Goal: Task Accomplishment & Management: Check status

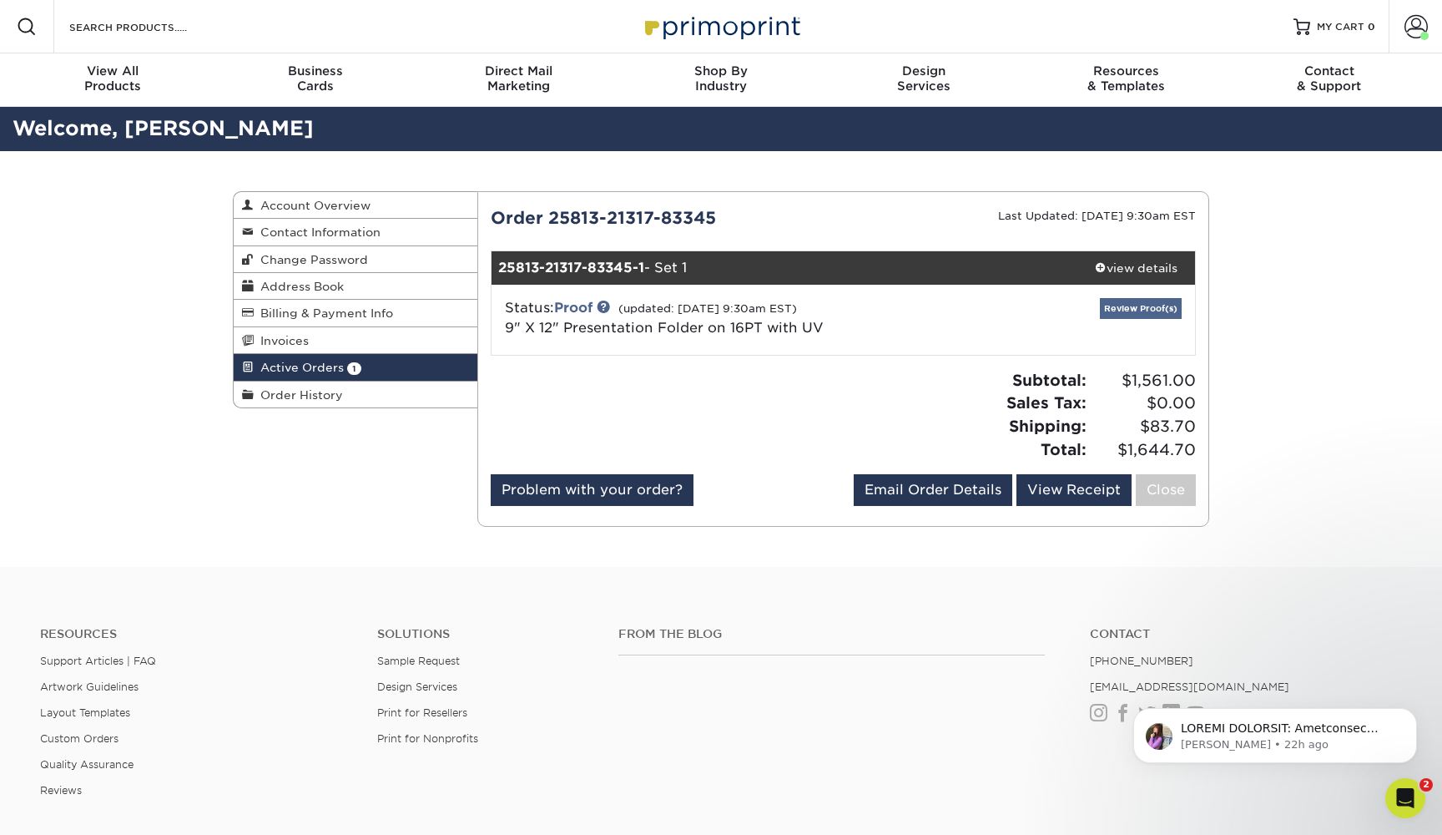
click at [1121, 309] on link "Review Proof(s)" at bounding box center [1141, 308] width 82 height 21
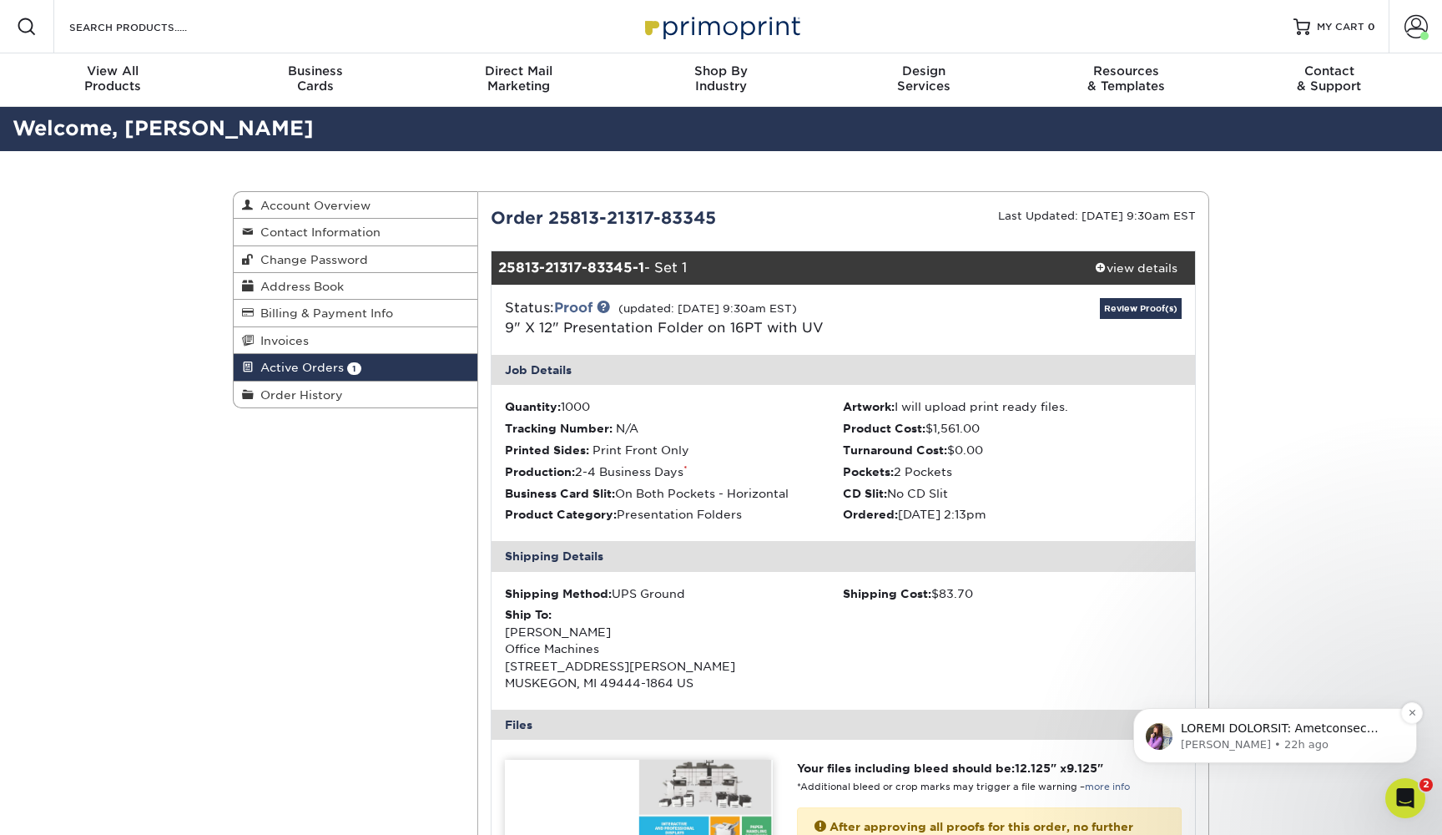
click at [1200, 729] on p "Notification stack" at bounding box center [1288, 728] width 215 height 17
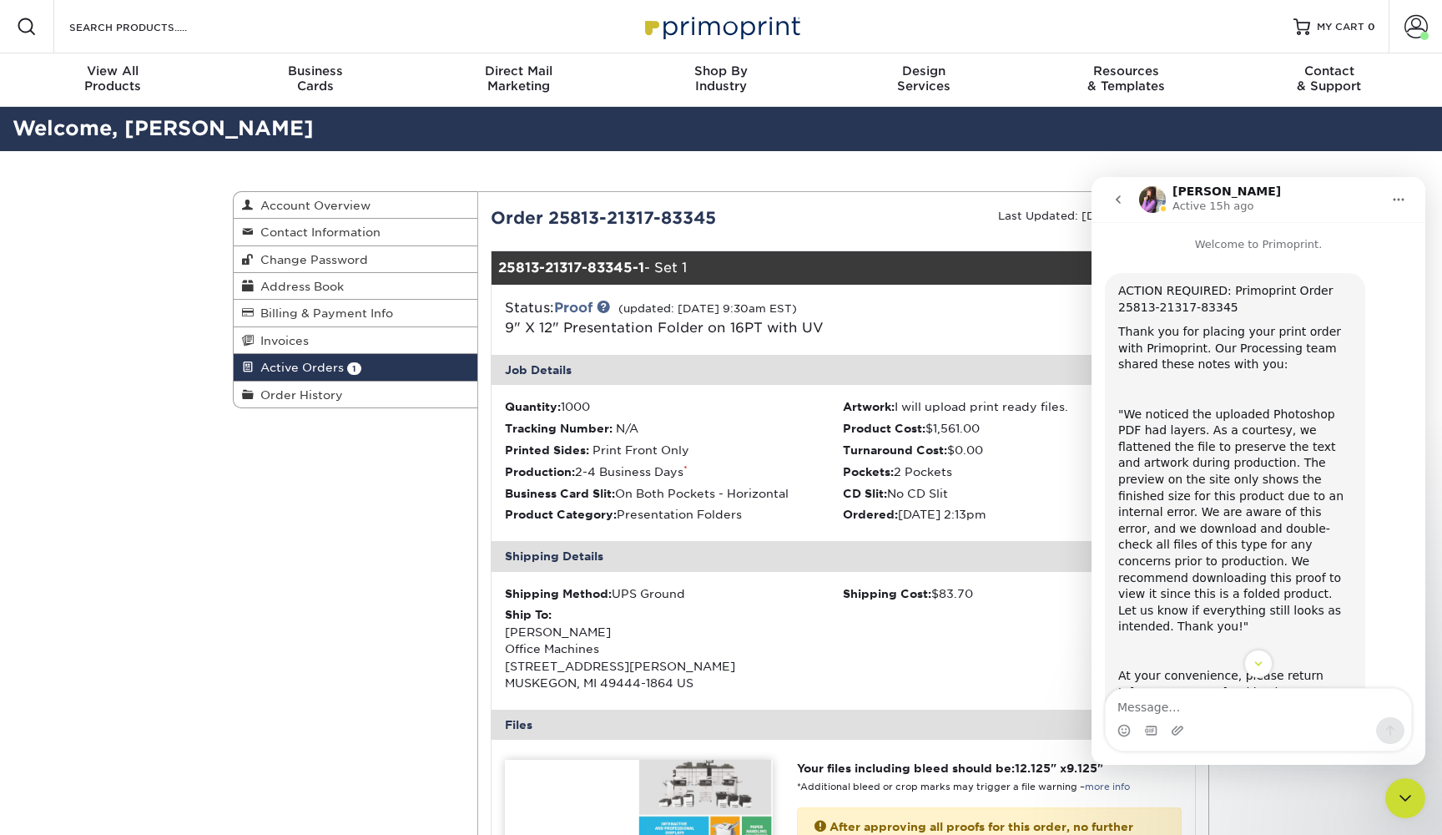
scroll to position [3, 0]
click at [978, 361] on div "Job Details" at bounding box center [844, 370] width 704 height 30
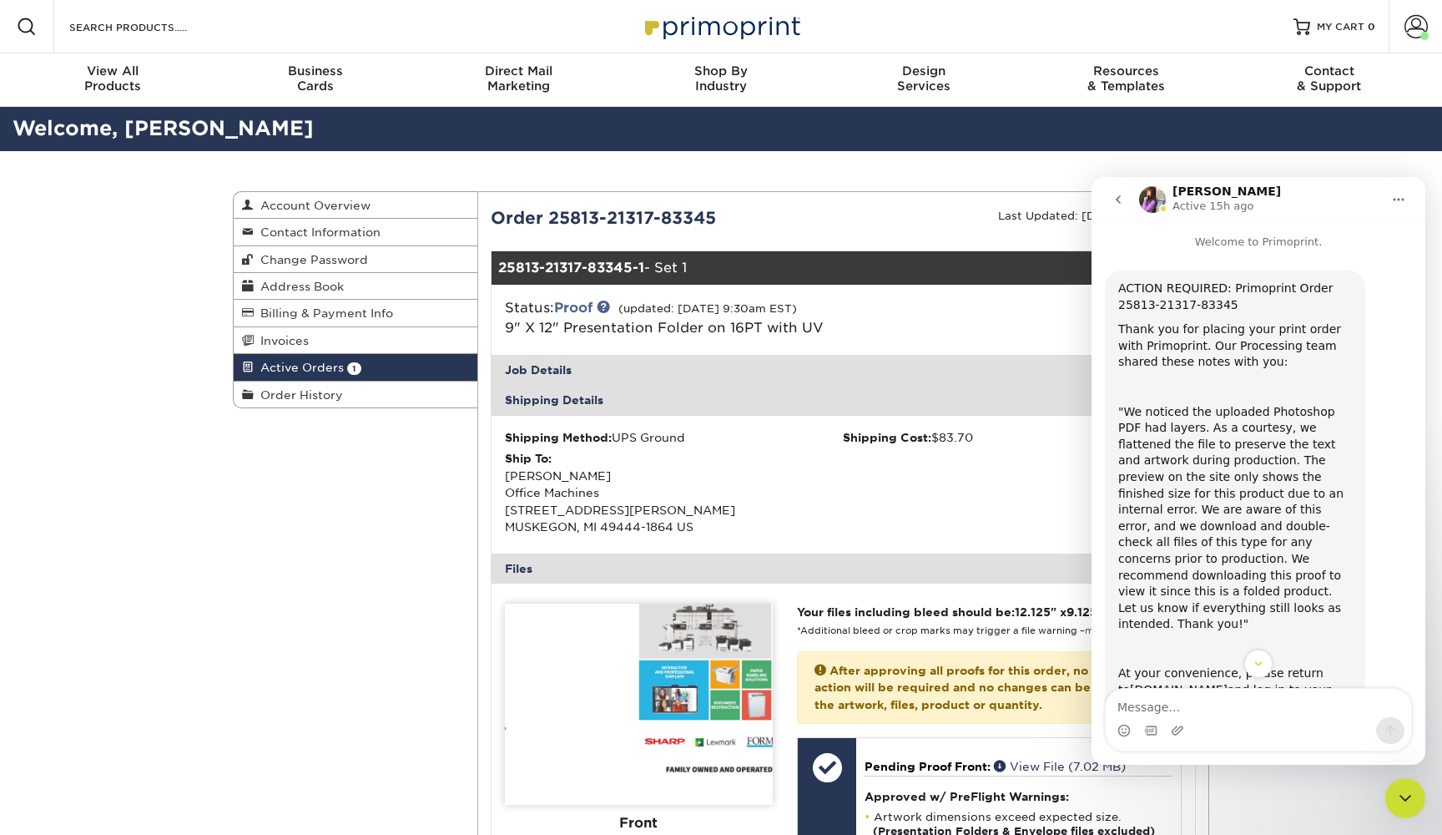
click at [978, 361] on div "Job Details" at bounding box center [844, 370] width 704 height 30
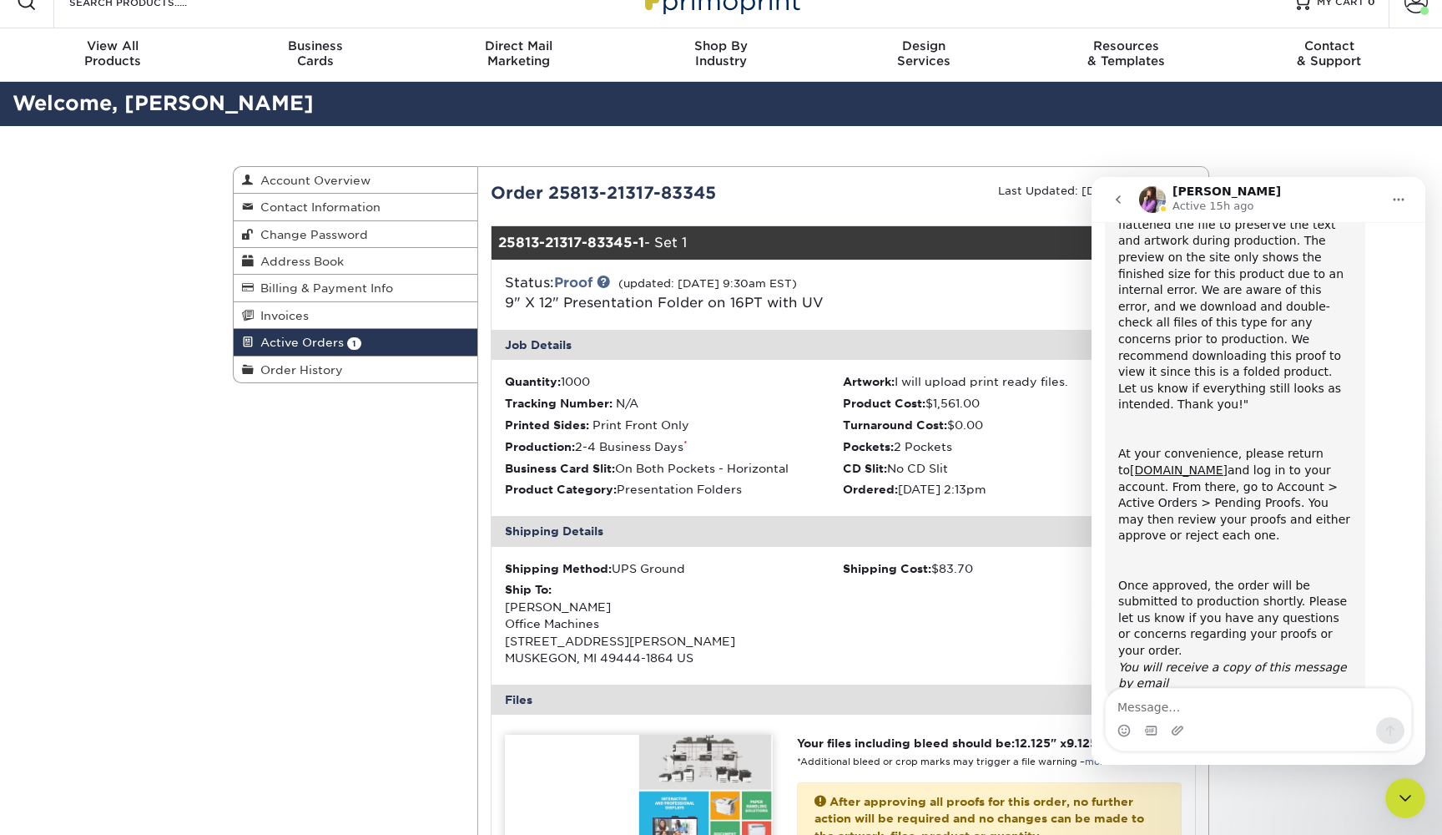
scroll to position [221, 0]
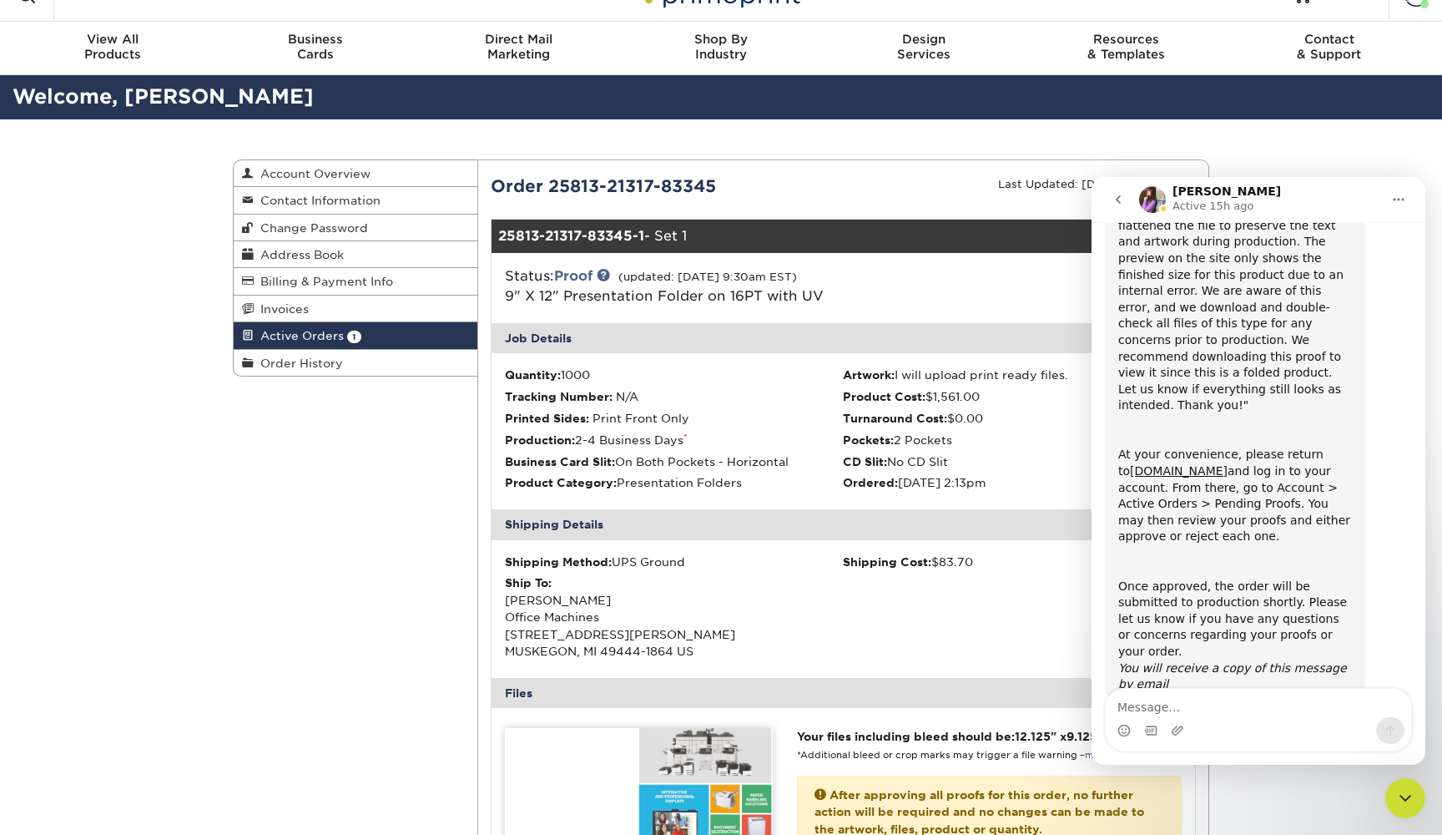
click at [972, 590] on div "Shipping Method: UPS Ground Shipping Cost: $83.70 Ship To: [PERSON_NAME] Office…" at bounding box center [844, 609] width 704 height 138
click at [1398, 198] on icon "Home" at bounding box center [1398, 199] width 13 height 13
click at [1121, 199] on icon "go back" at bounding box center [1118, 199] width 13 height 13
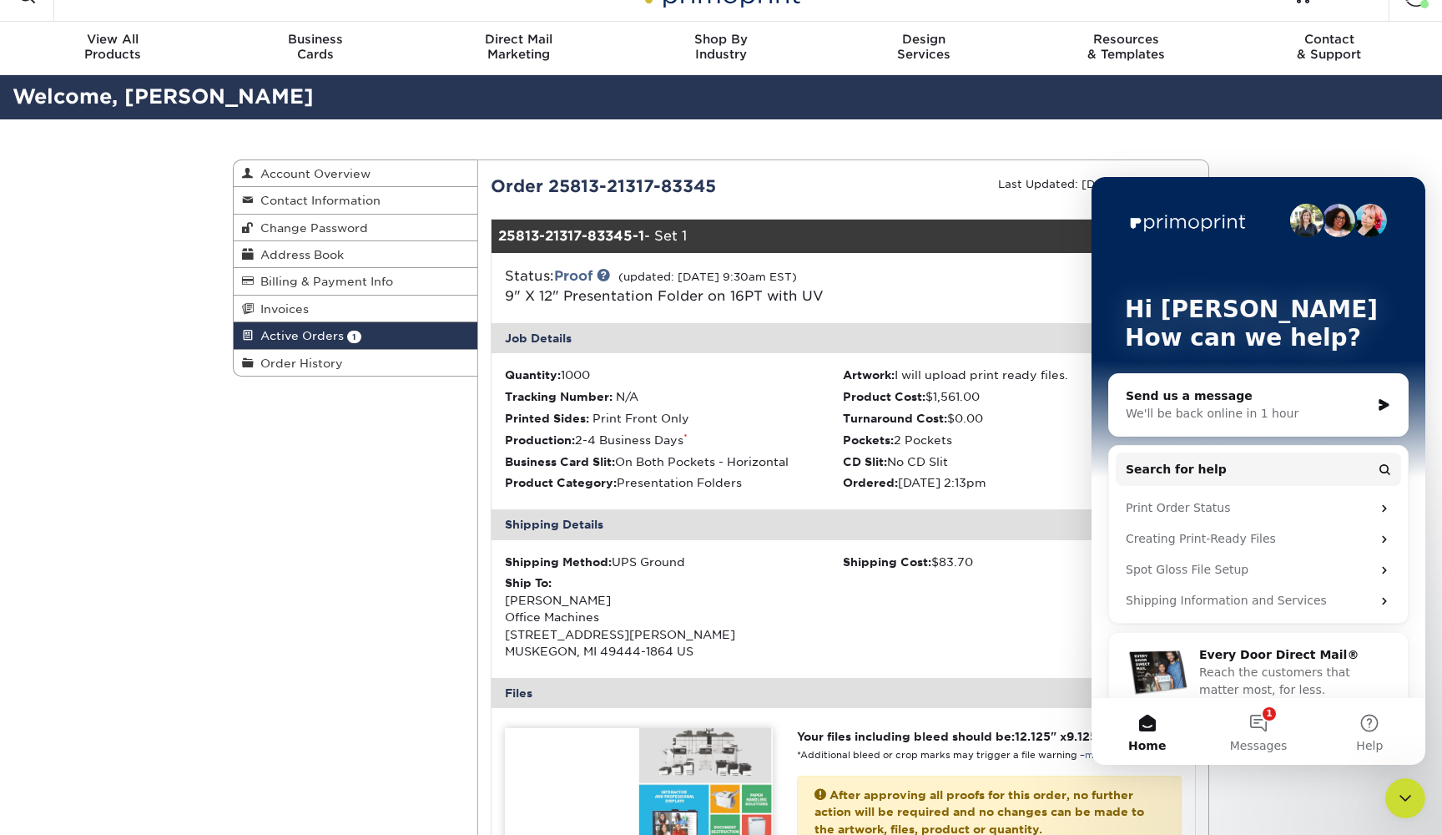
click at [1240, 144] on div "Active Orders Account Overview Contact Information Change Password Address Book…" at bounding box center [721, 809] width 1442 height 1381
click at [1403, 795] on icon "Close Intercom Messenger" at bounding box center [1406, 798] width 20 height 20
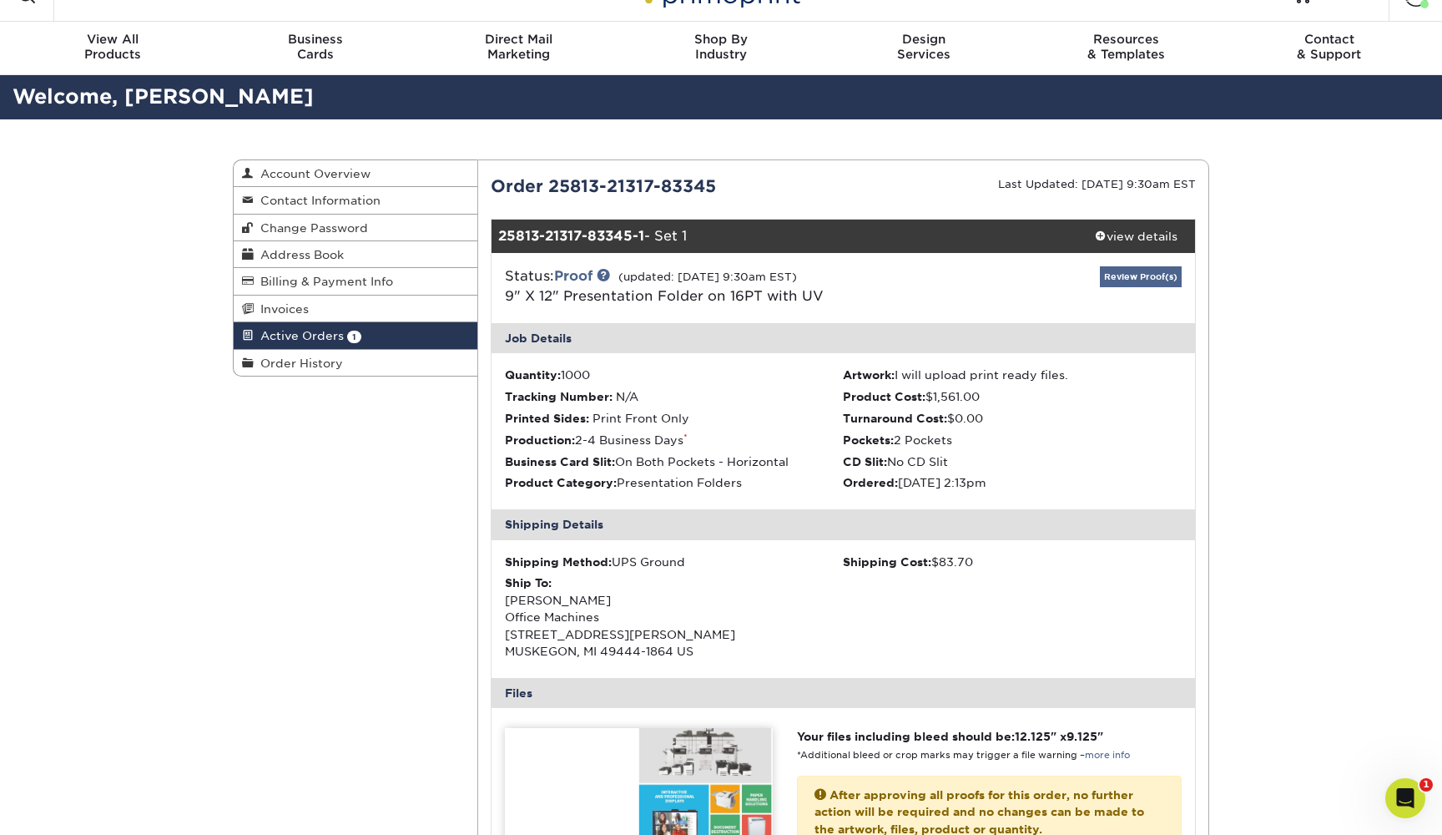
click at [1122, 276] on link "Review Proof(s)" at bounding box center [1141, 276] width 82 height 21
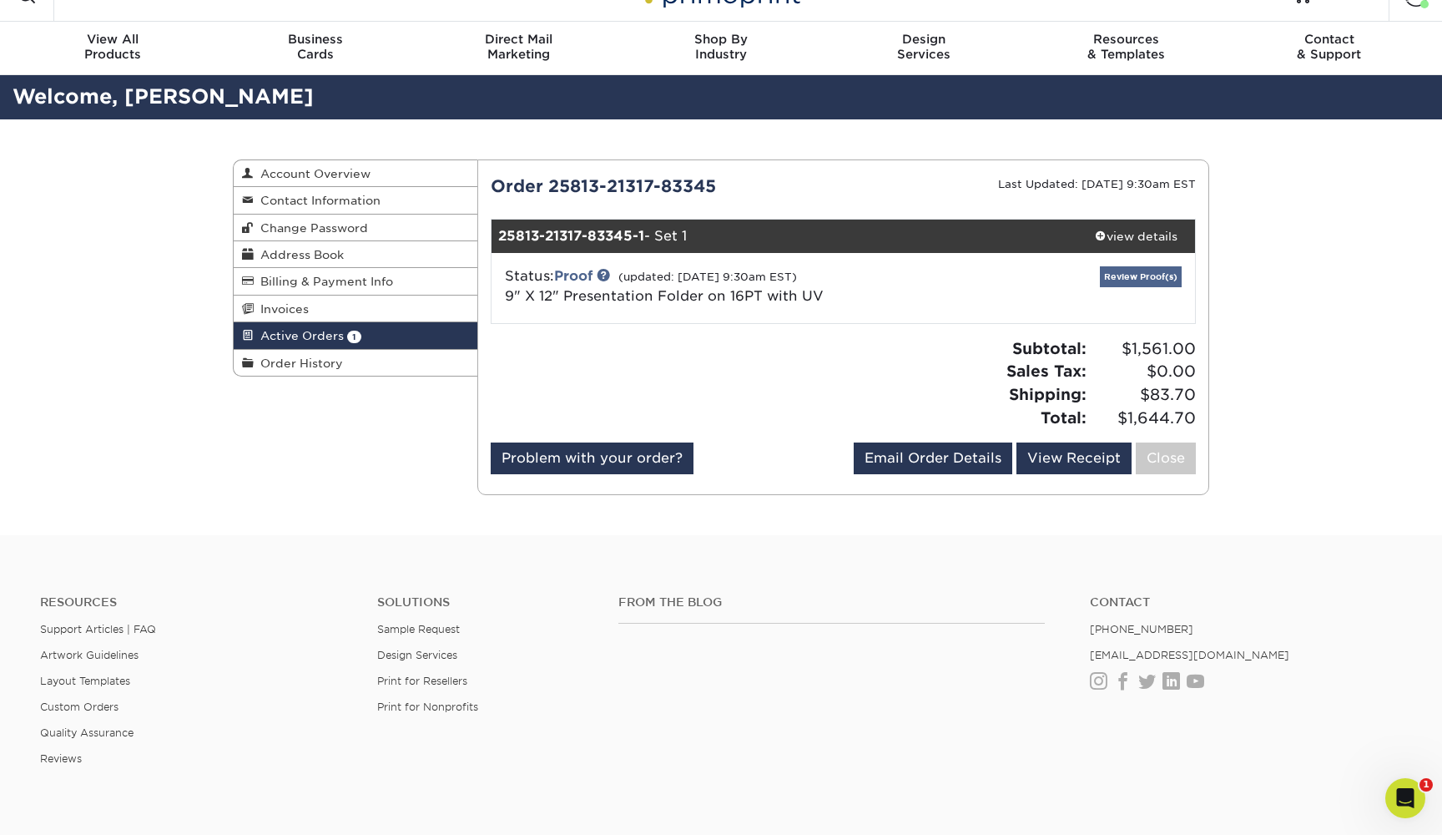
click at [1122, 276] on link "Review Proof(s)" at bounding box center [1141, 276] width 82 height 21
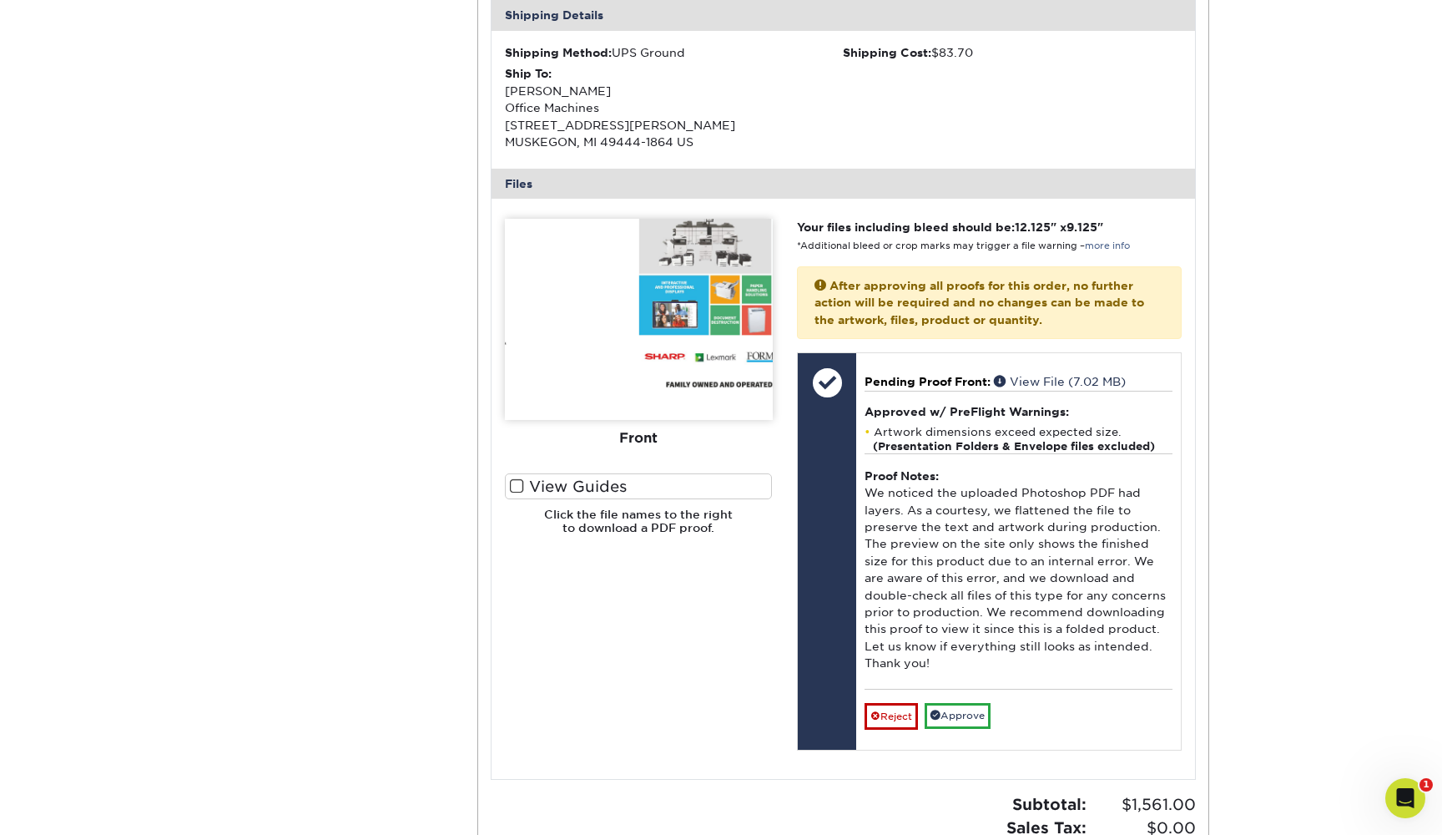
scroll to position [543, 0]
click at [604, 472] on label "View Guides" at bounding box center [639, 485] width 268 height 26
click at [0, 0] on input "View Guides" at bounding box center [0, 0] width 0 height 0
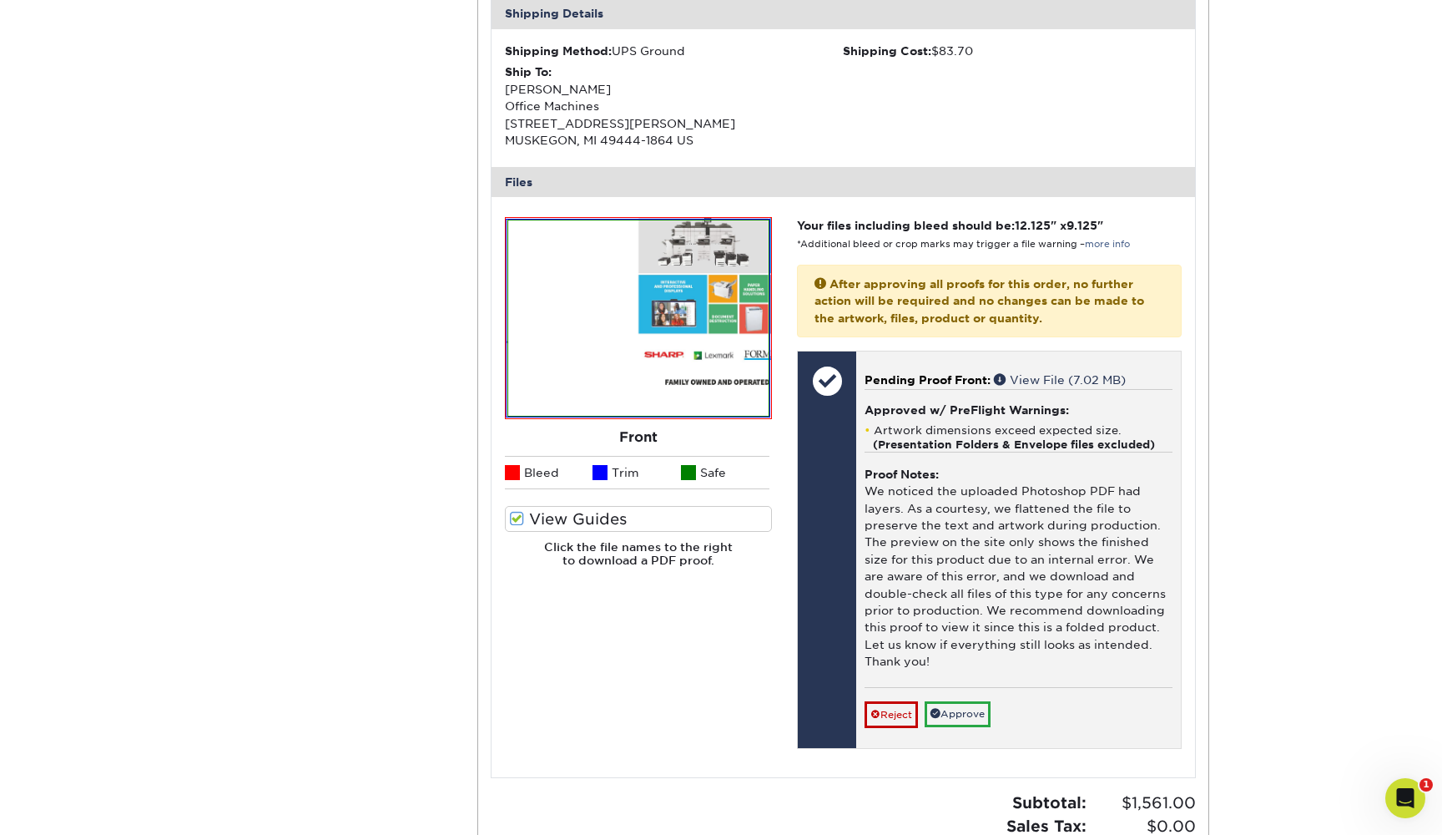
click at [894, 490] on div "Proof Notes: We noticed the uploaded Photoshop PDF had layers. As a courtesy, w…" at bounding box center [1019, 569] width 308 height 235
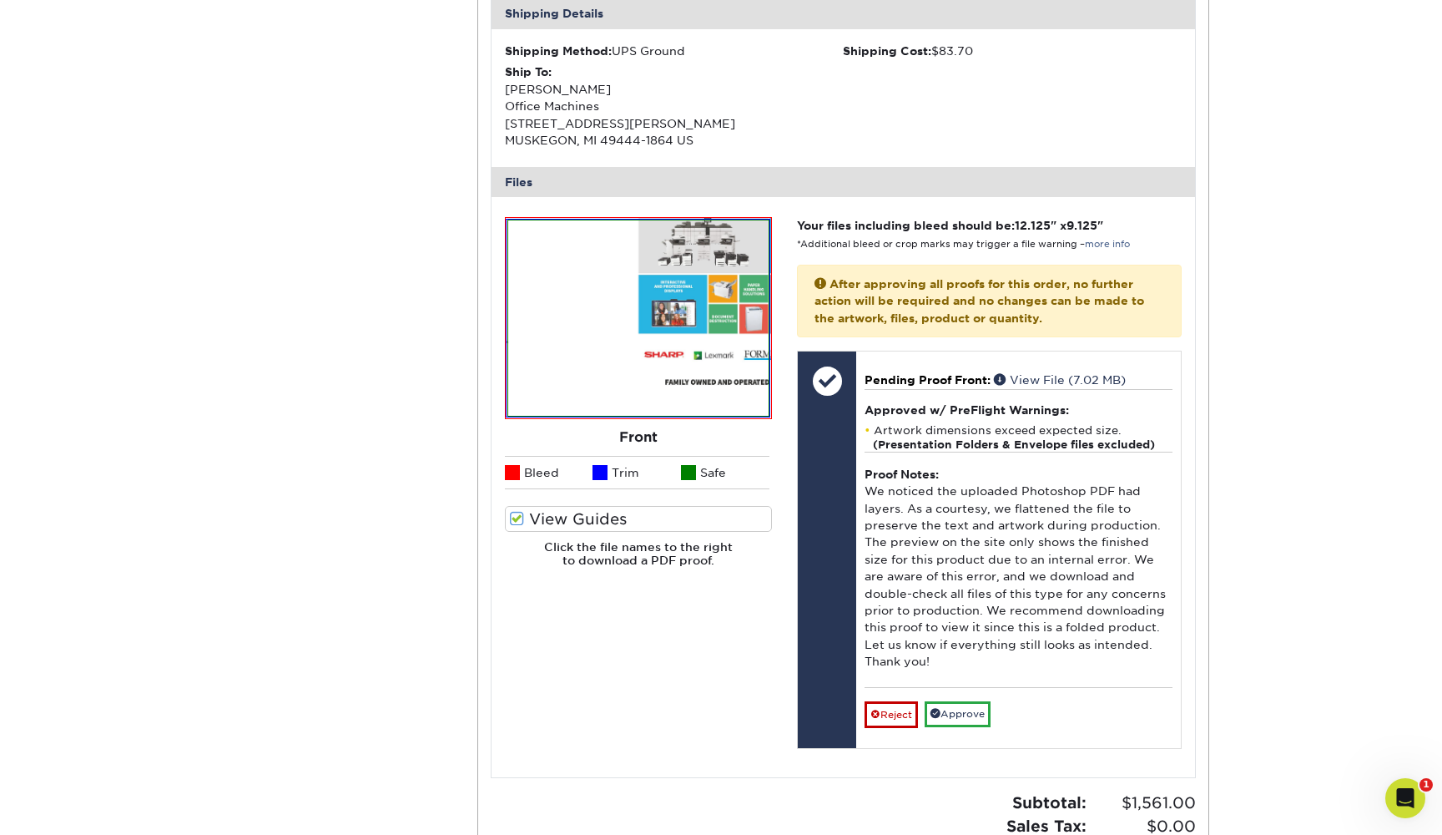
click at [693, 335] on img at bounding box center [638, 317] width 260 height 194
click at [878, 277] on strong "After approving all proofs for this order, no further action will be required a…" at bounding box center [980, 301] width 330 height 48
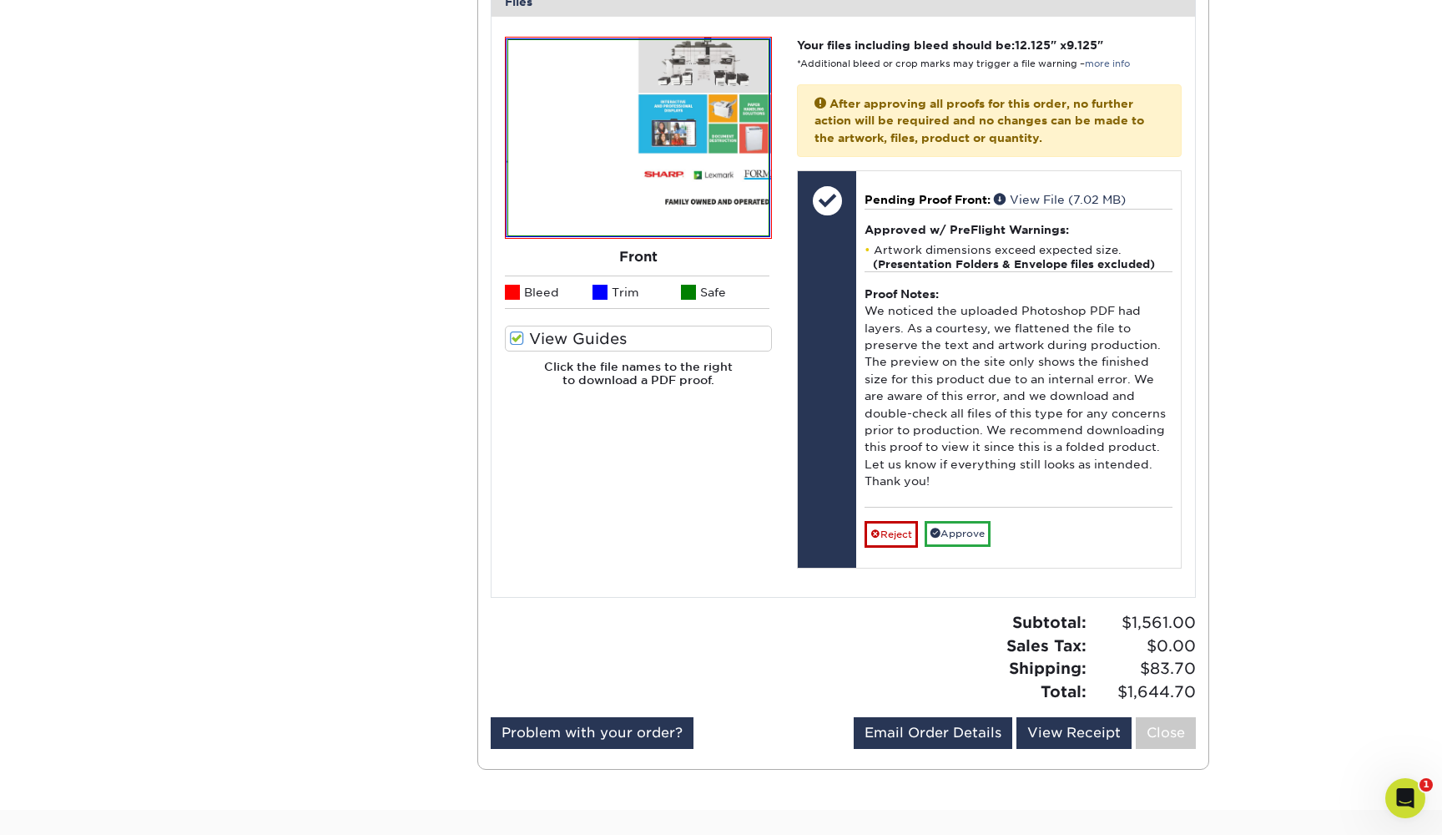
scroll to position [694, 0]
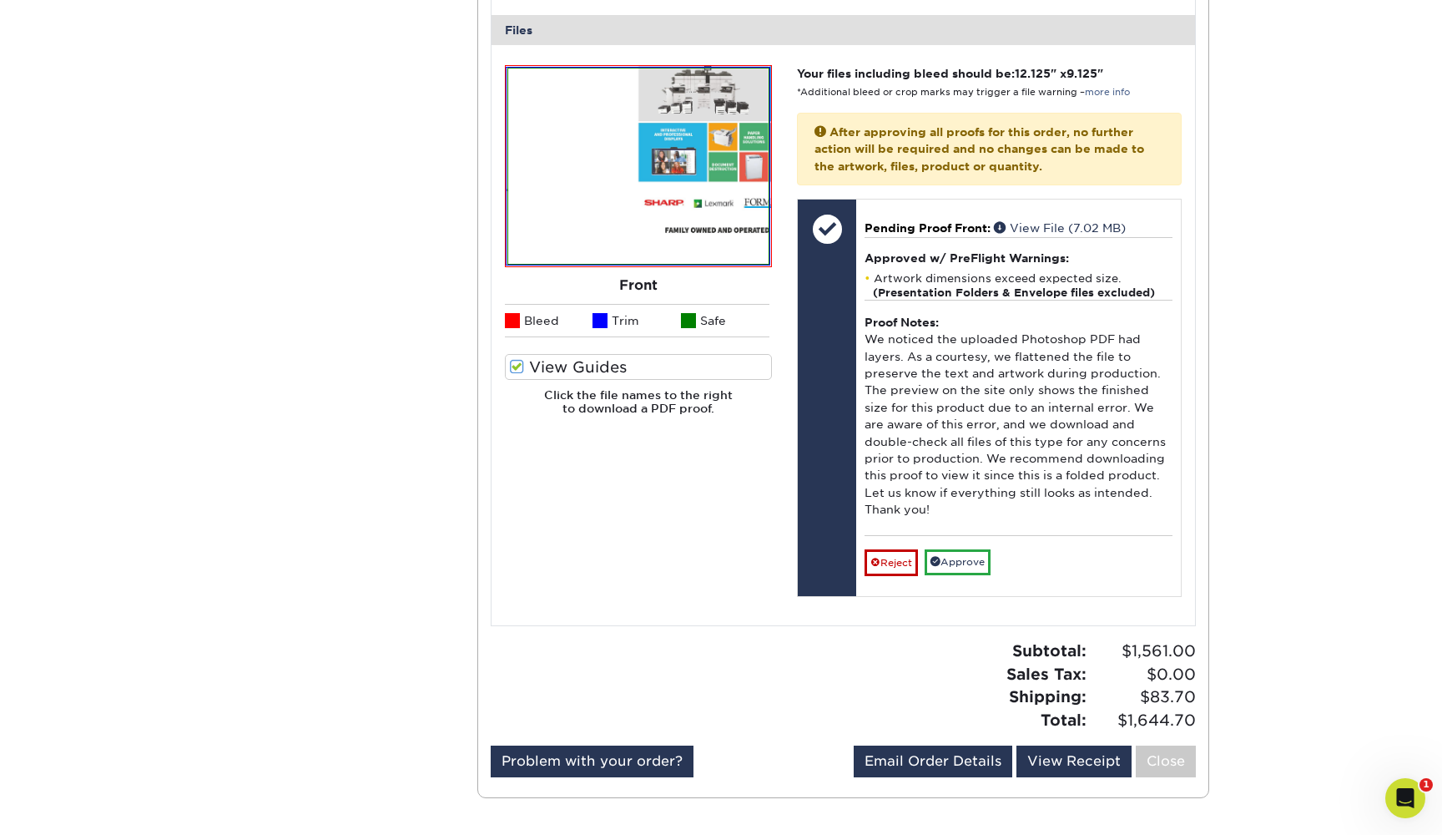
click at [1413, 794] on icon "Open Intercom Messenger" at bounding box center [1406, 799] width 28 height 28
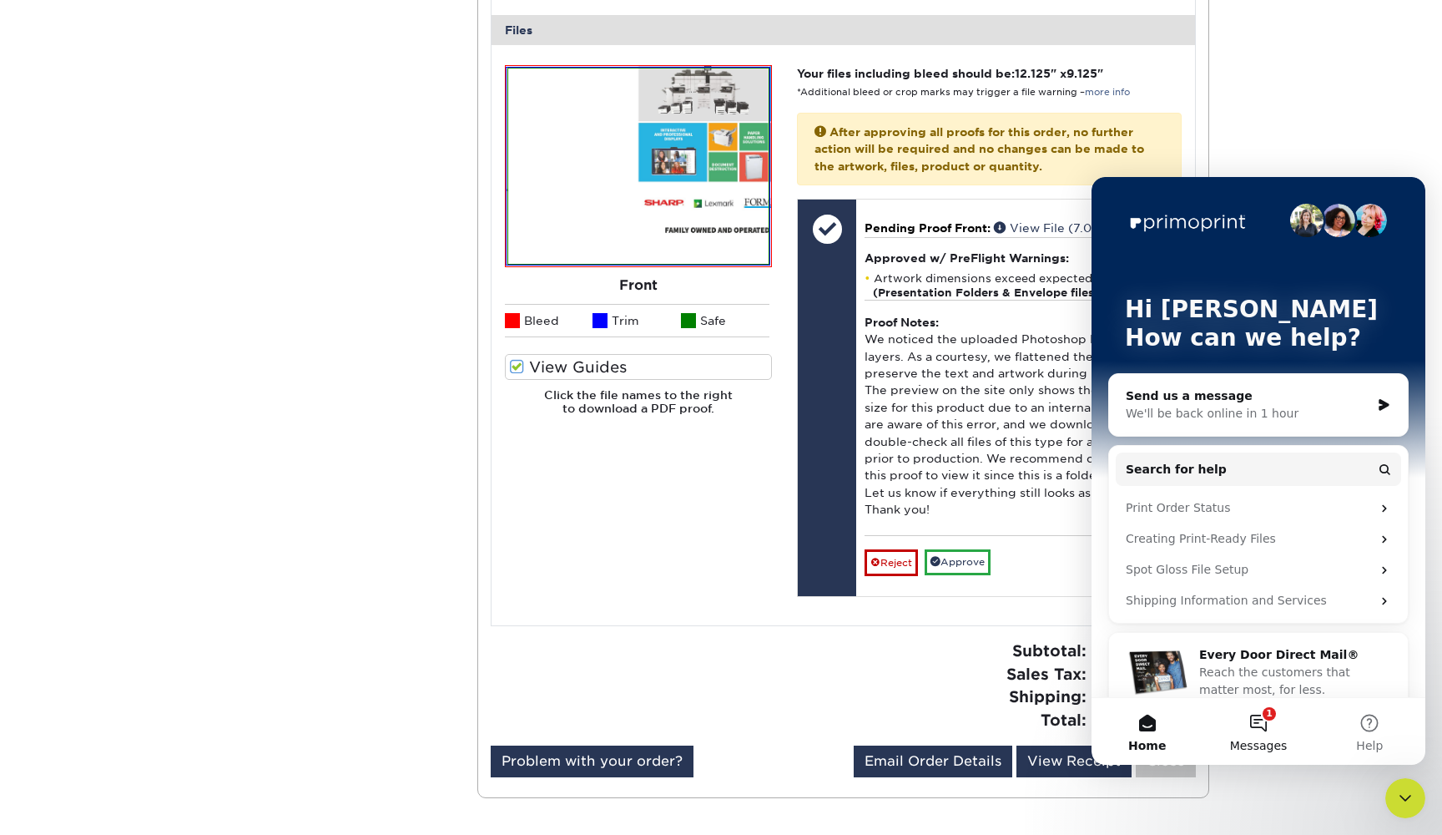
click at [1255, 724] on button "1 Messages" at bounding box center [1258, 731] width 111 height 67
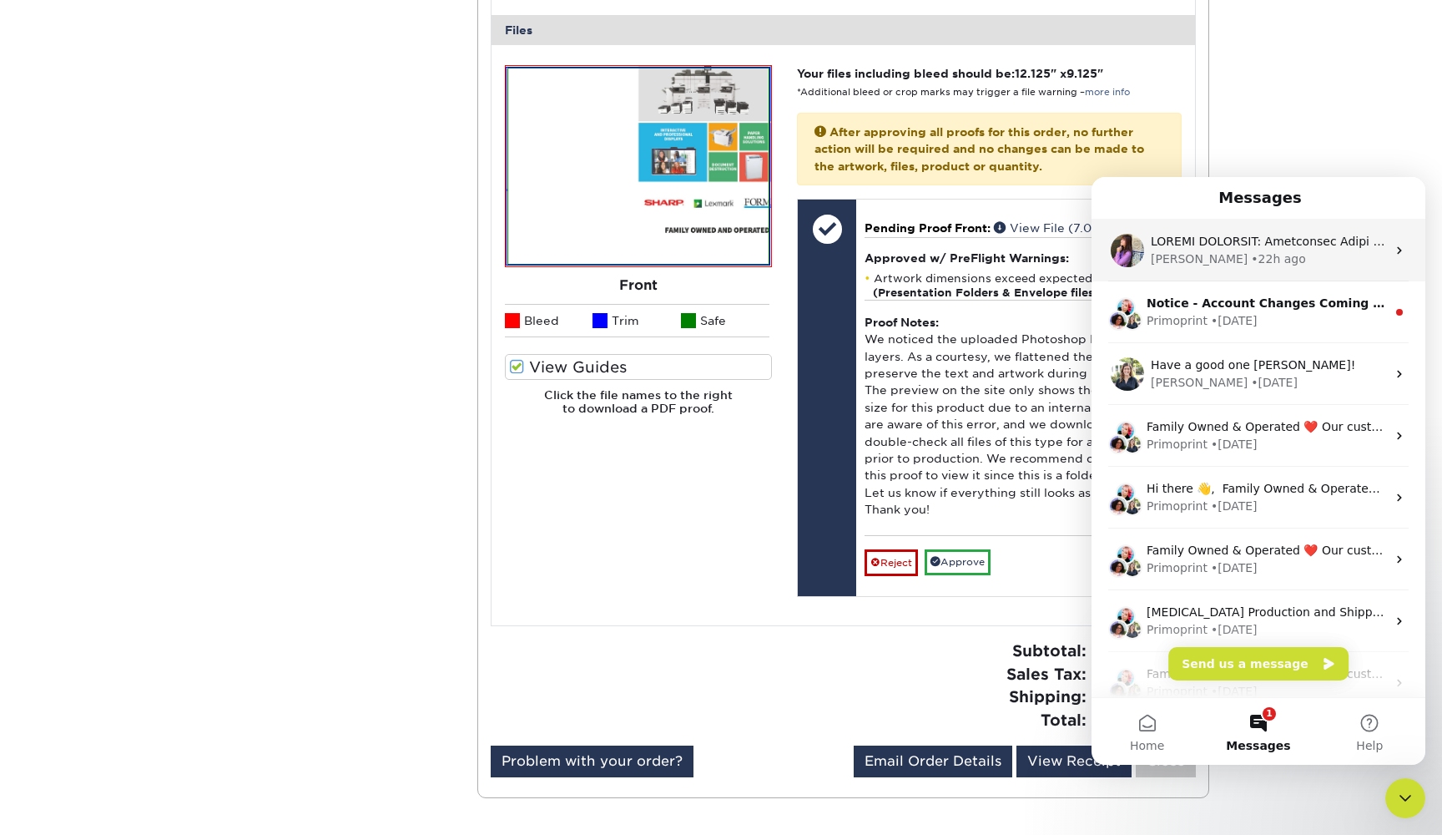
click at [1171, 253] on div "[PERSON_NAME]" at bounding box center [1199, 259] width 97 height 18
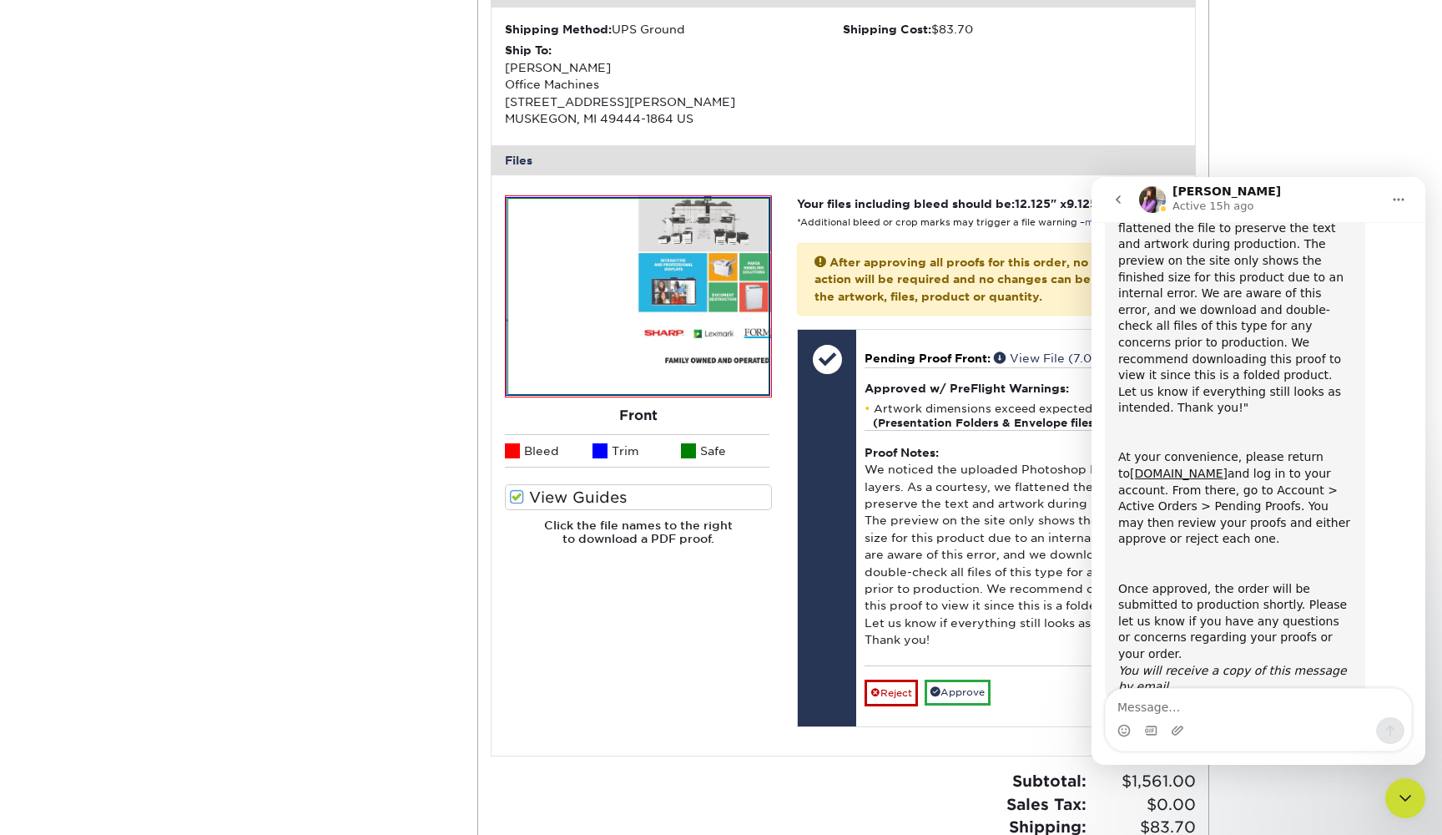
scroll to position [221, 0]
click at [686, 325] on img at bounding box center [638, 296] width 260 height 194
click at [1266, 719] on div "Intercom messenger" at bounding box center [1258, 730] width 305 height 27
click at [1261, 707] on textarea "I need help reviewing" at bounding box center [1258, 703] width 305 height 28
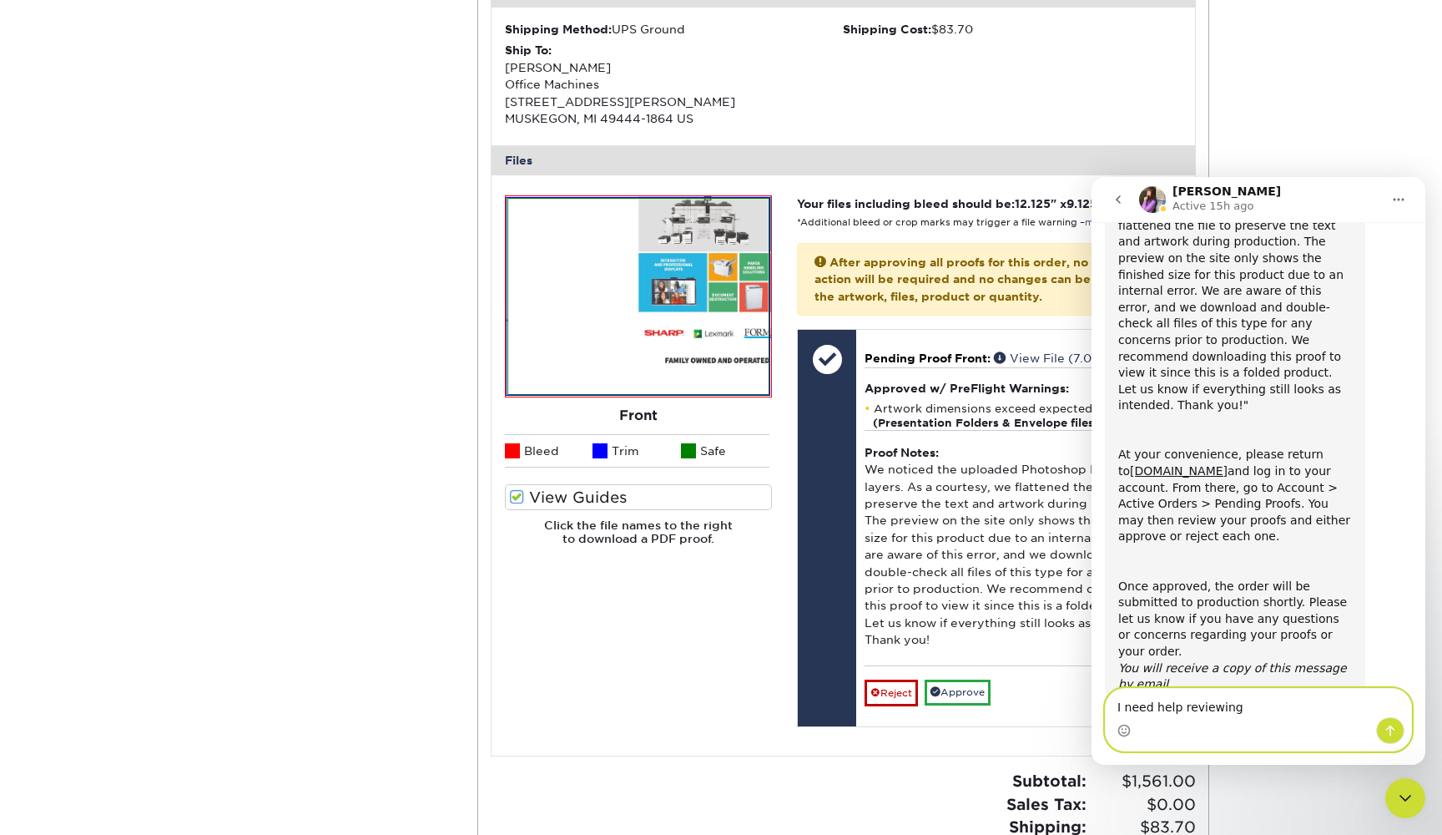
click at [1261, 707] on textarea "I need help reviewing" at bounding box center [1258, 703] width 305 height 28
type textarea "I need help downloading the proof."
click at [1310, 132] on div "Active Orders Account Overview Contact Information Change Password Address Book…" at bounding box center [721, 277] width 1442 height 1381
click at [704, 319] on img at bounding box center [638, 296] width 260 height 194
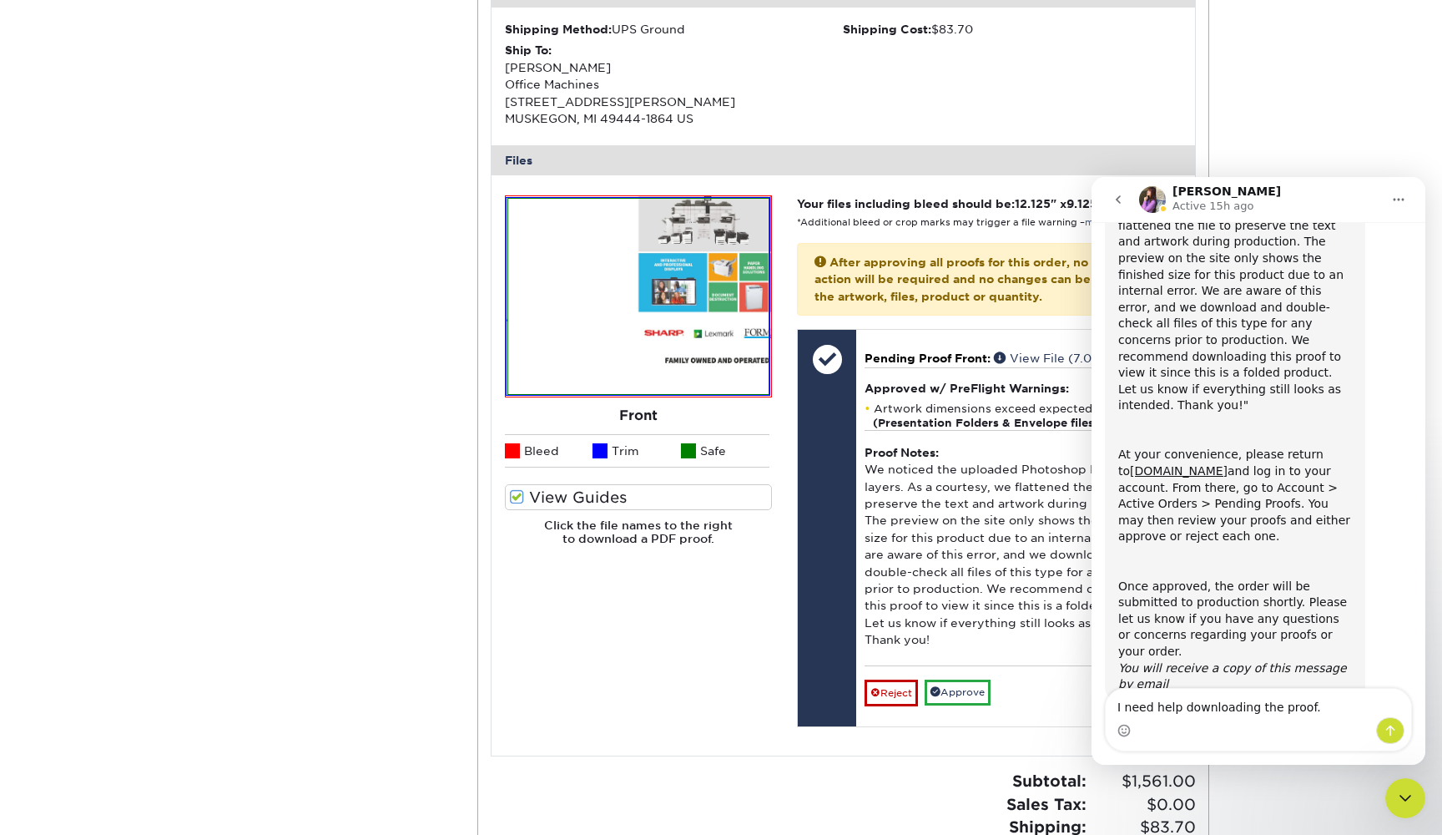
click at [1117, 201] on icon "go back" at bounding box center [1118, 199] width 13 height 13
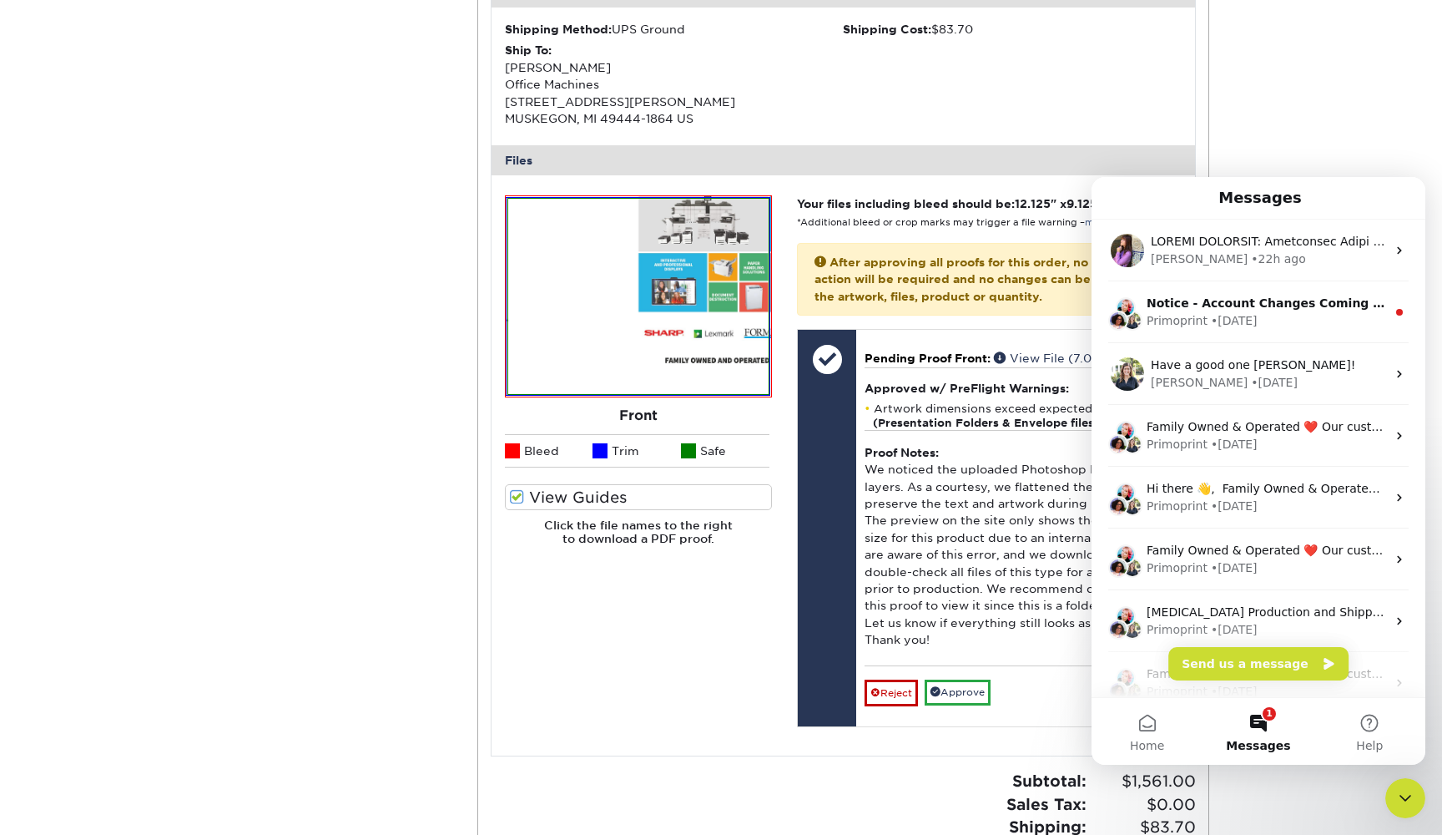
click at [1410, 797] on icon "Close Intercom Messenger" at bounding box center [1406, 798] width 12 height 7
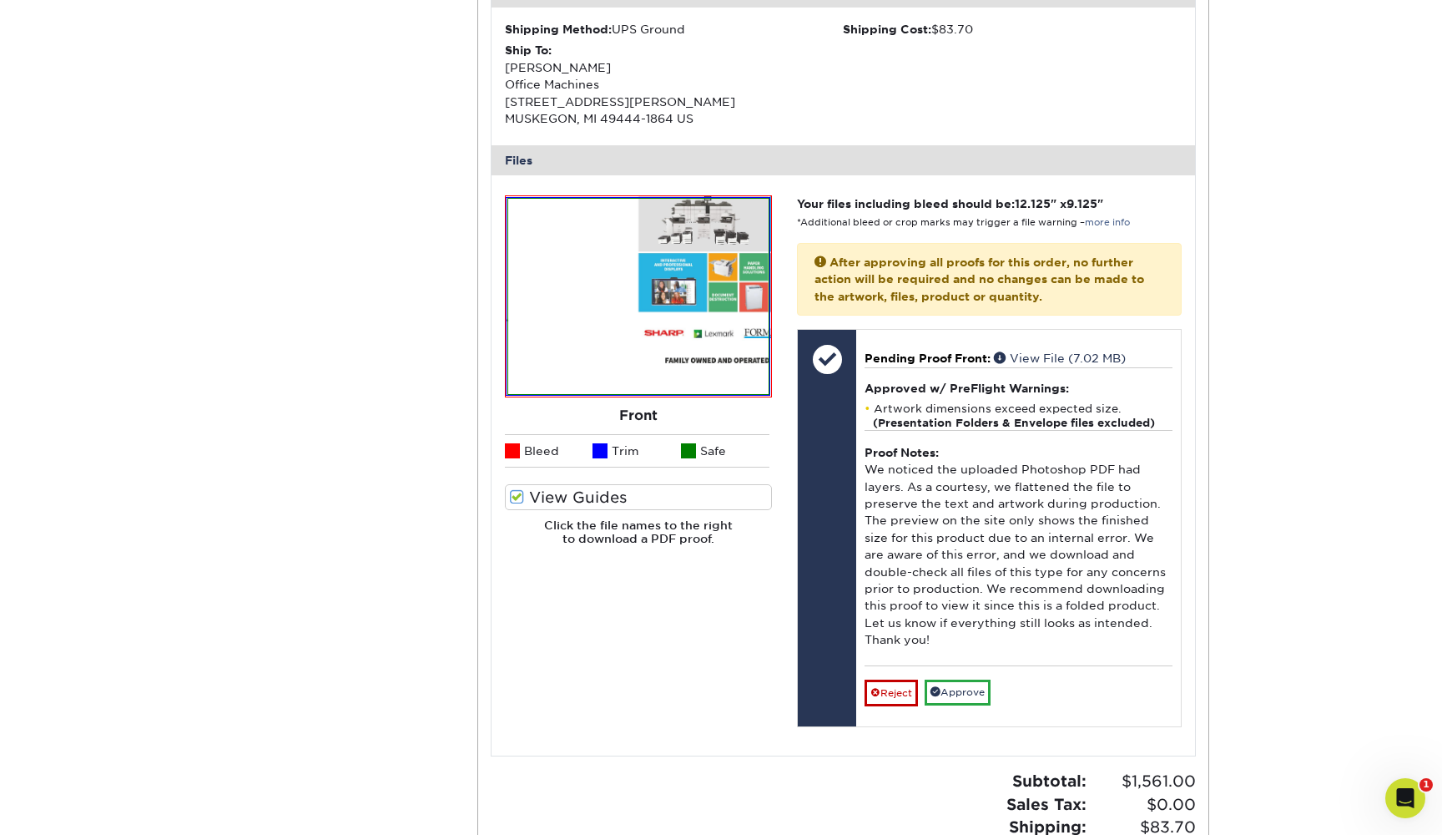
click at [719, 305] on img at bounding box center [638, 296] width 260 height 194
click at [651, 487] on label "View Guides" at bounding box center [639, 497] width 268 height 26
click at [0, 0] on input "View Guides" at bounding box center [0, 0] width 0 height 0
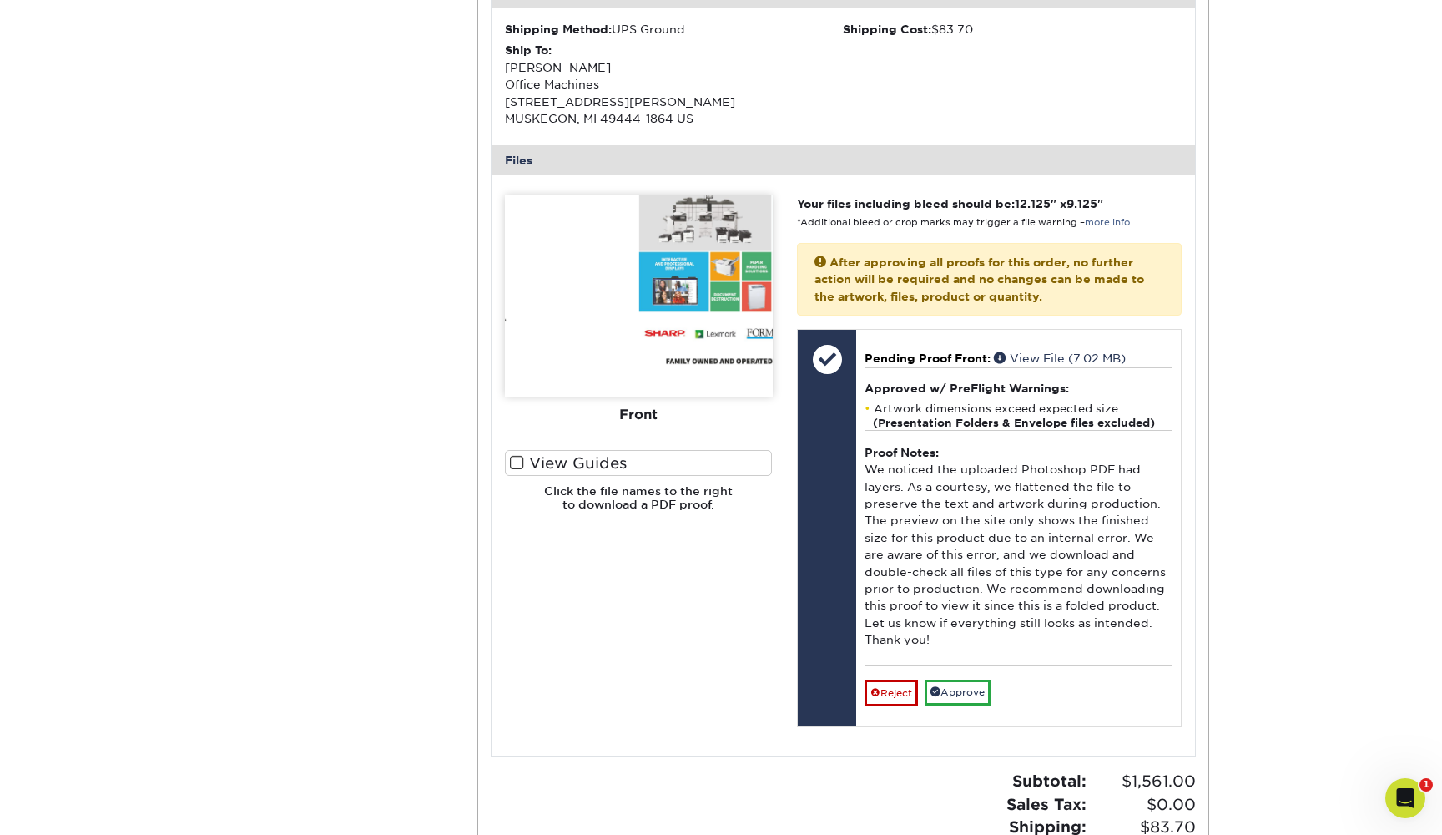
click at [651, 487] on h6 "Click the file names to the right to download a PDF proof." at bounding box center [639, 504] width 268 height 41
click at [599, 451] on label "View Guides" at bounding box center [639, 463] width 268 height 26
click at [0, 0] on input "View Guides" at bounding box center [0, 0] width 0 height 0
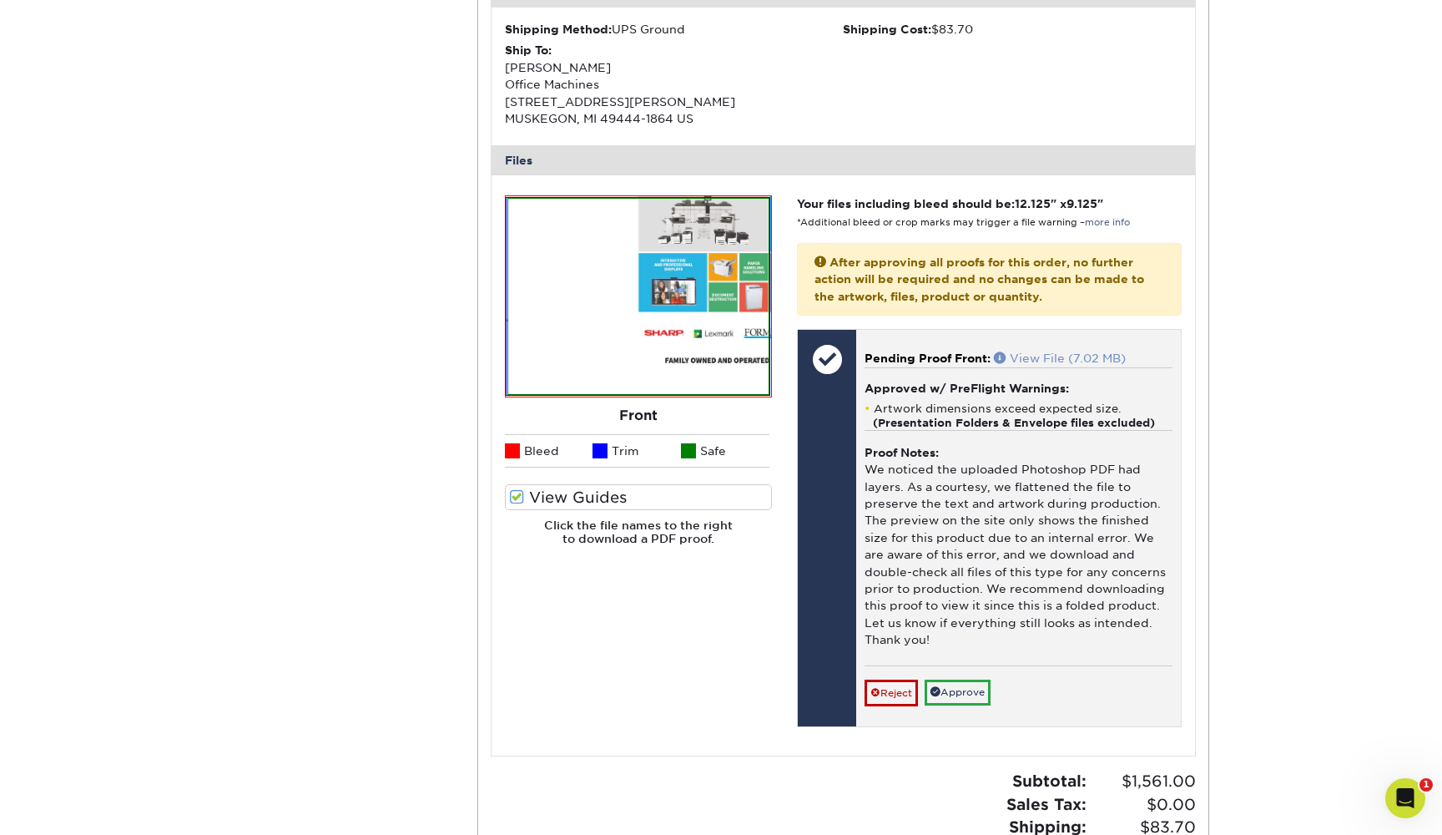
click at [1028, 351] on link "View File (7.02 MB)" at bounding box center [1060, 357] width 132 height 13
click at [952, 679] on link "Approve" at bounding box center [958, 692] width 66 height 26
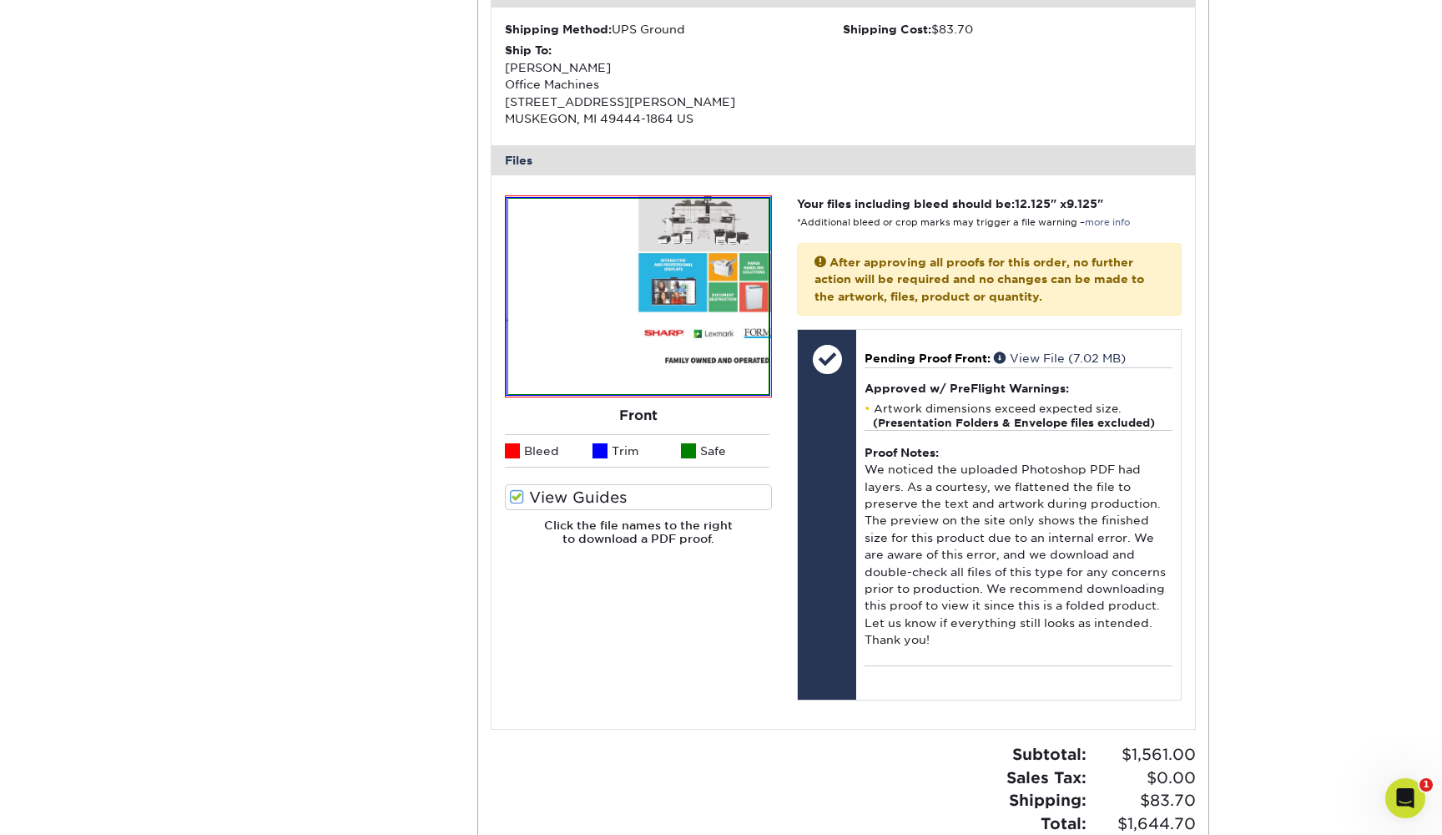
click at [1405, 806] on icon "Open Intercom Messenger" at bounding box center [1406, 799] width 28 height 28
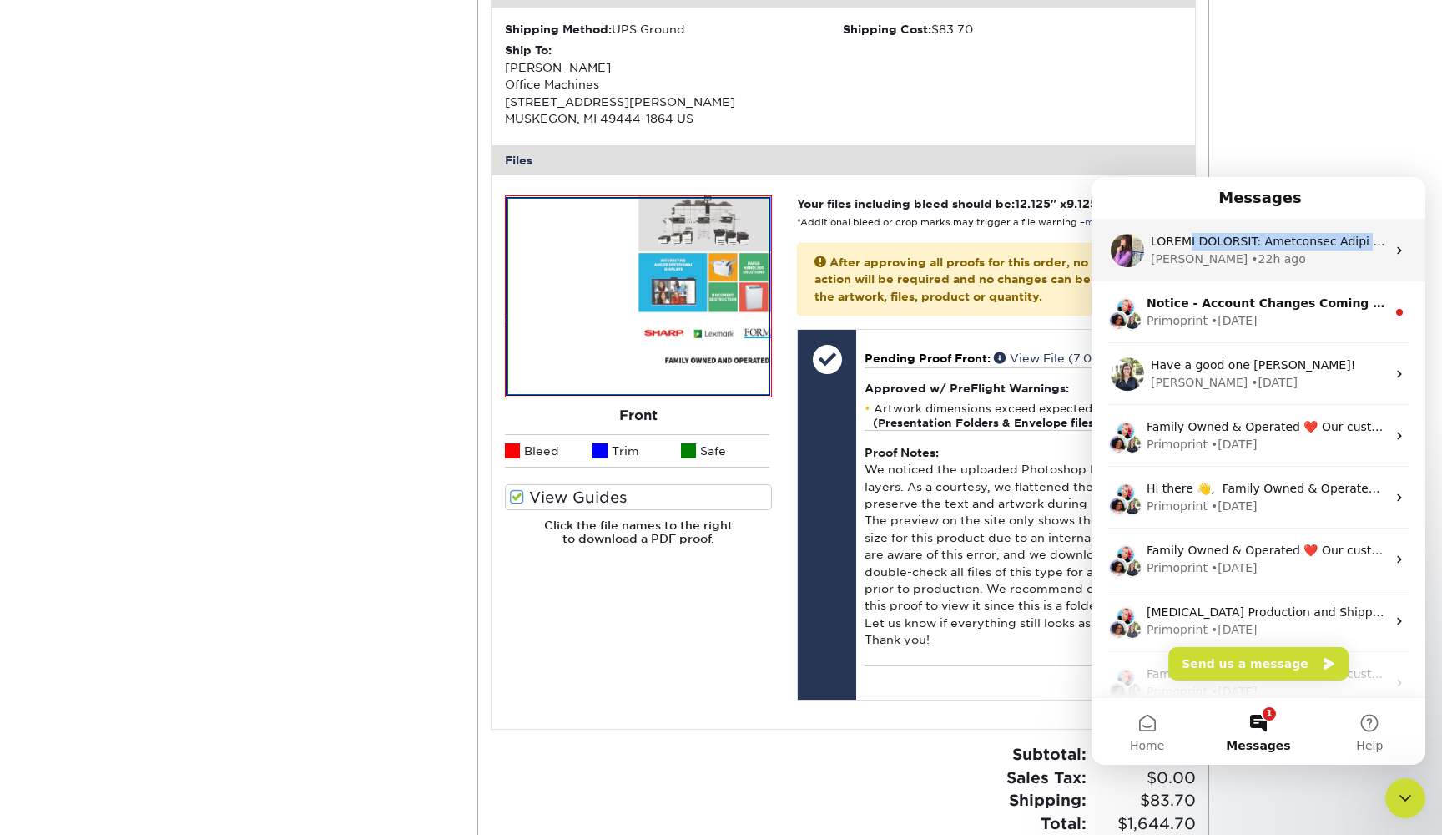
click at [1189, 249] on div "Intercom messenger" at bounding box center [1268, 242] width 235 height 18
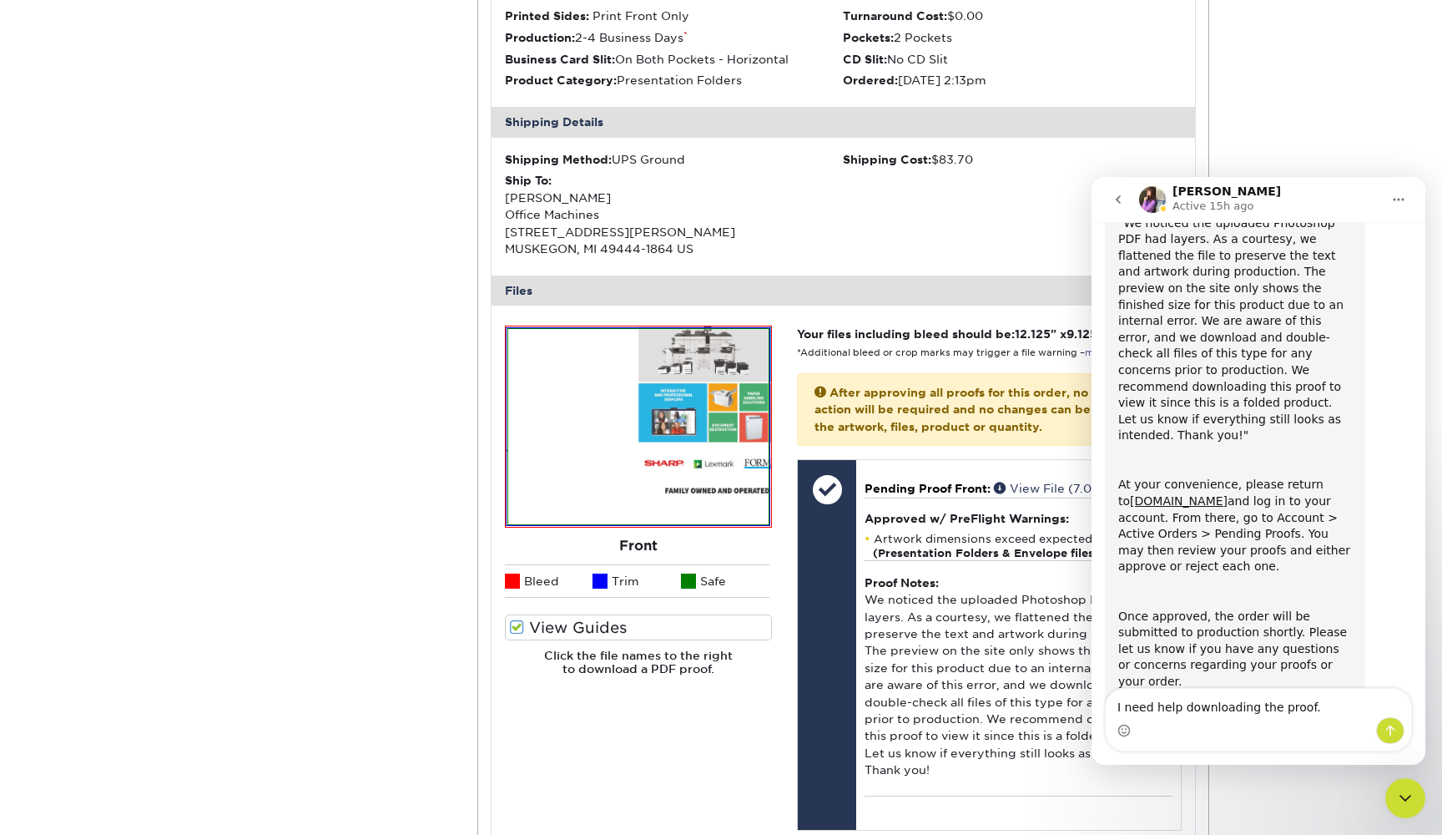
scroll to position [221, 0]
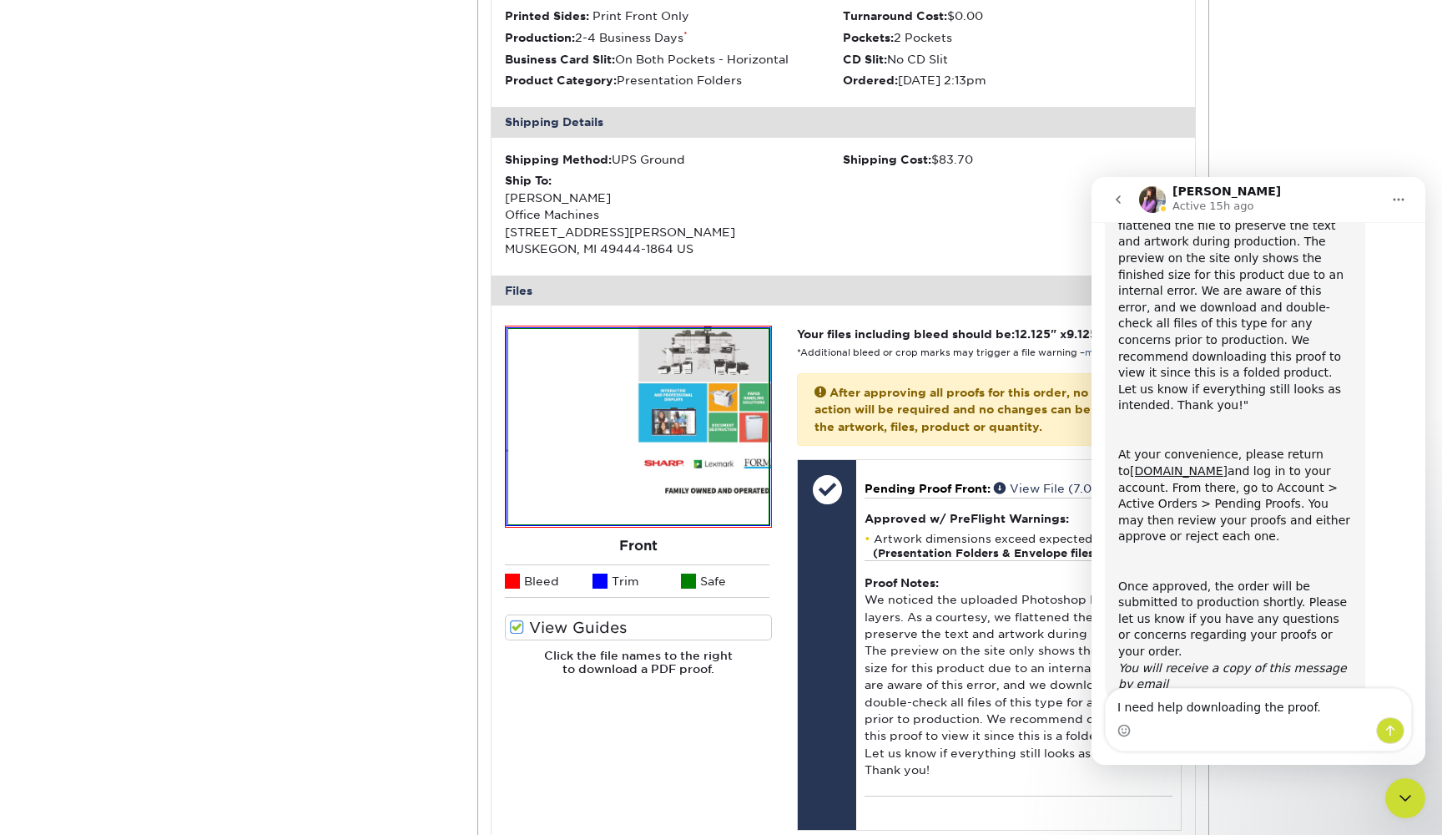
click at [1171, 712] on textarea "I need help downloading the proof." at bounding box center [1258, 703] width 305 height 28
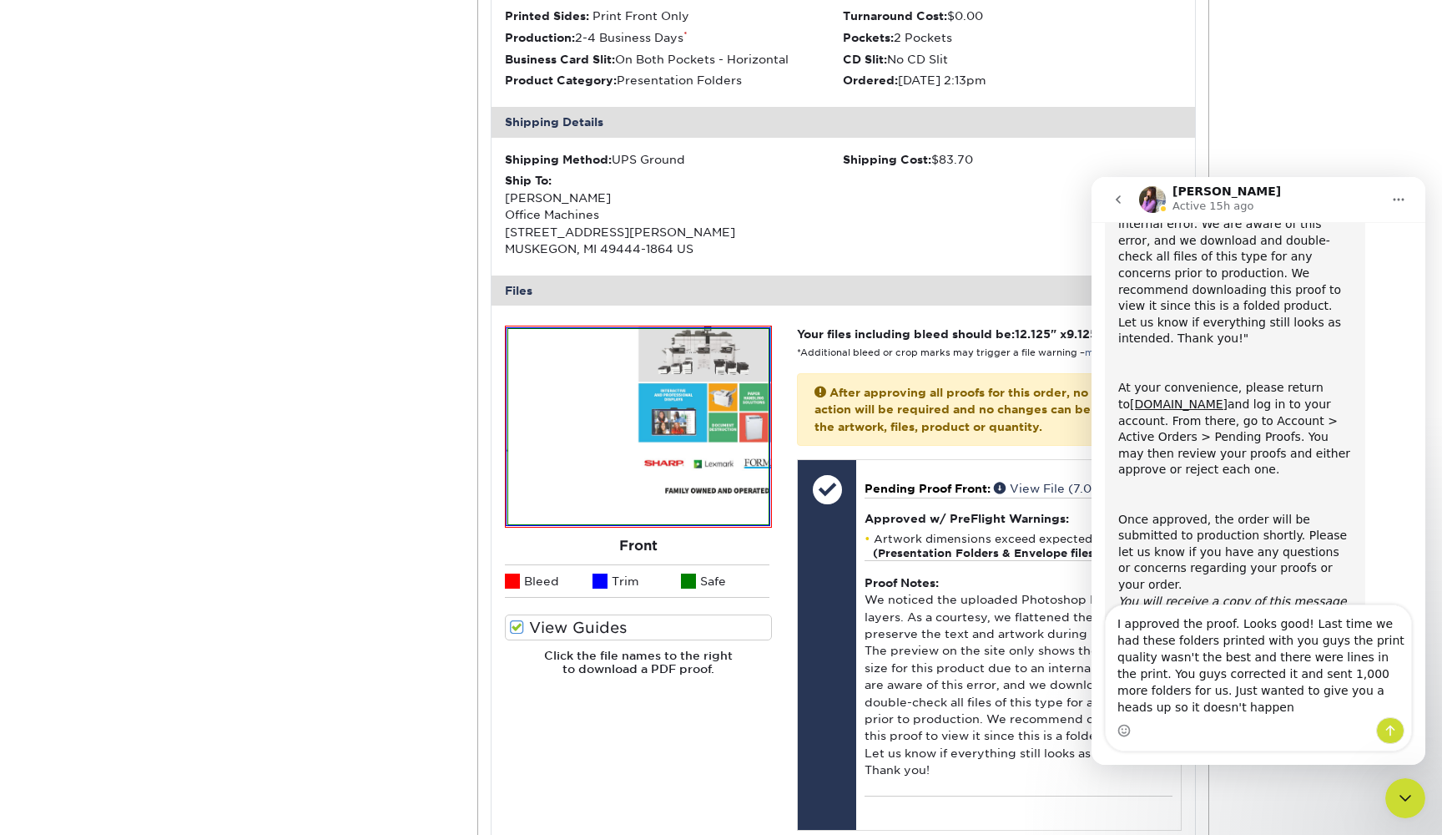
scroll to position [305, 0]
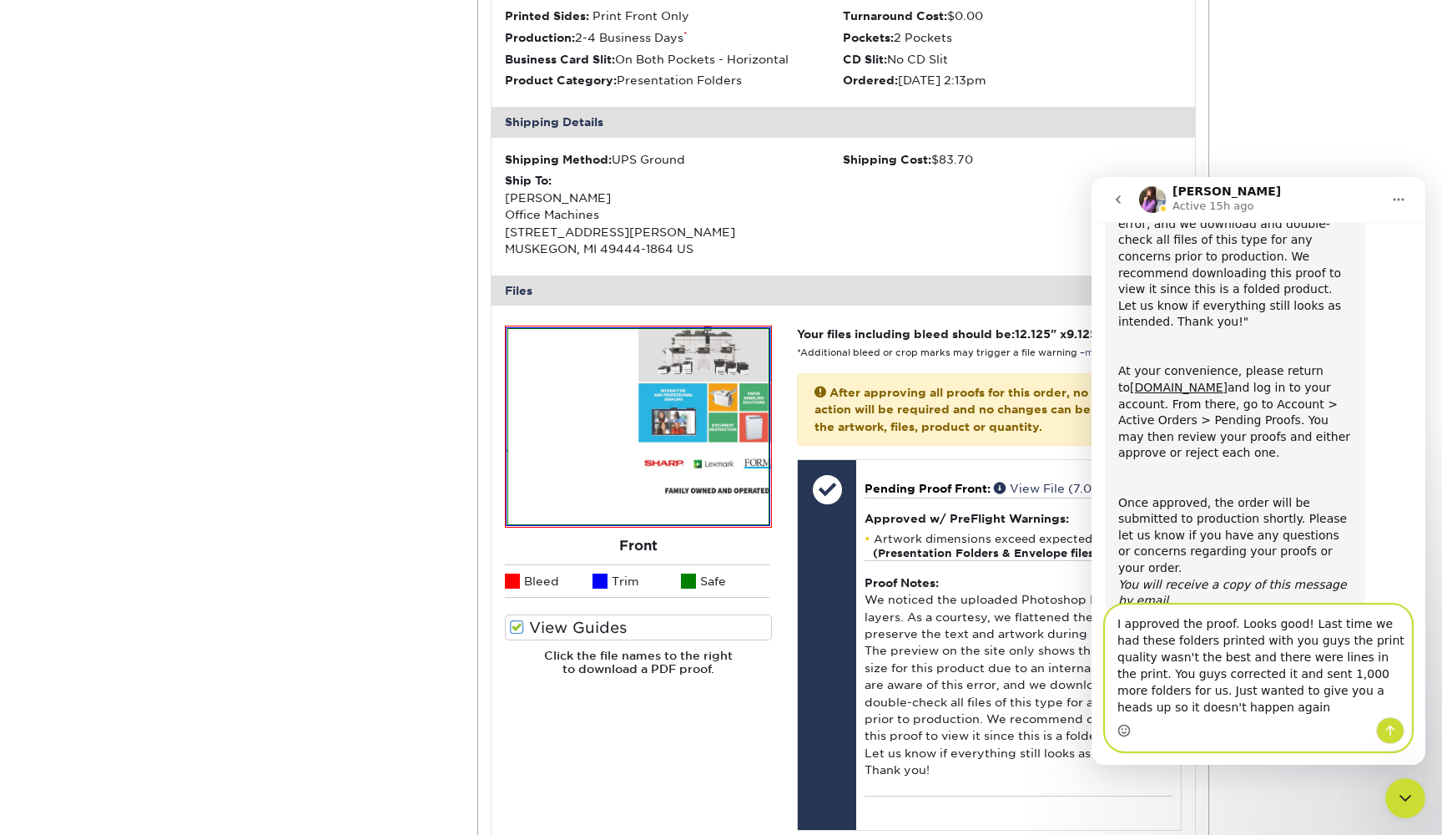
click at [1125, 726] on icon "Emoji picker" at bounding box center [1124, 730] width 13 height 13
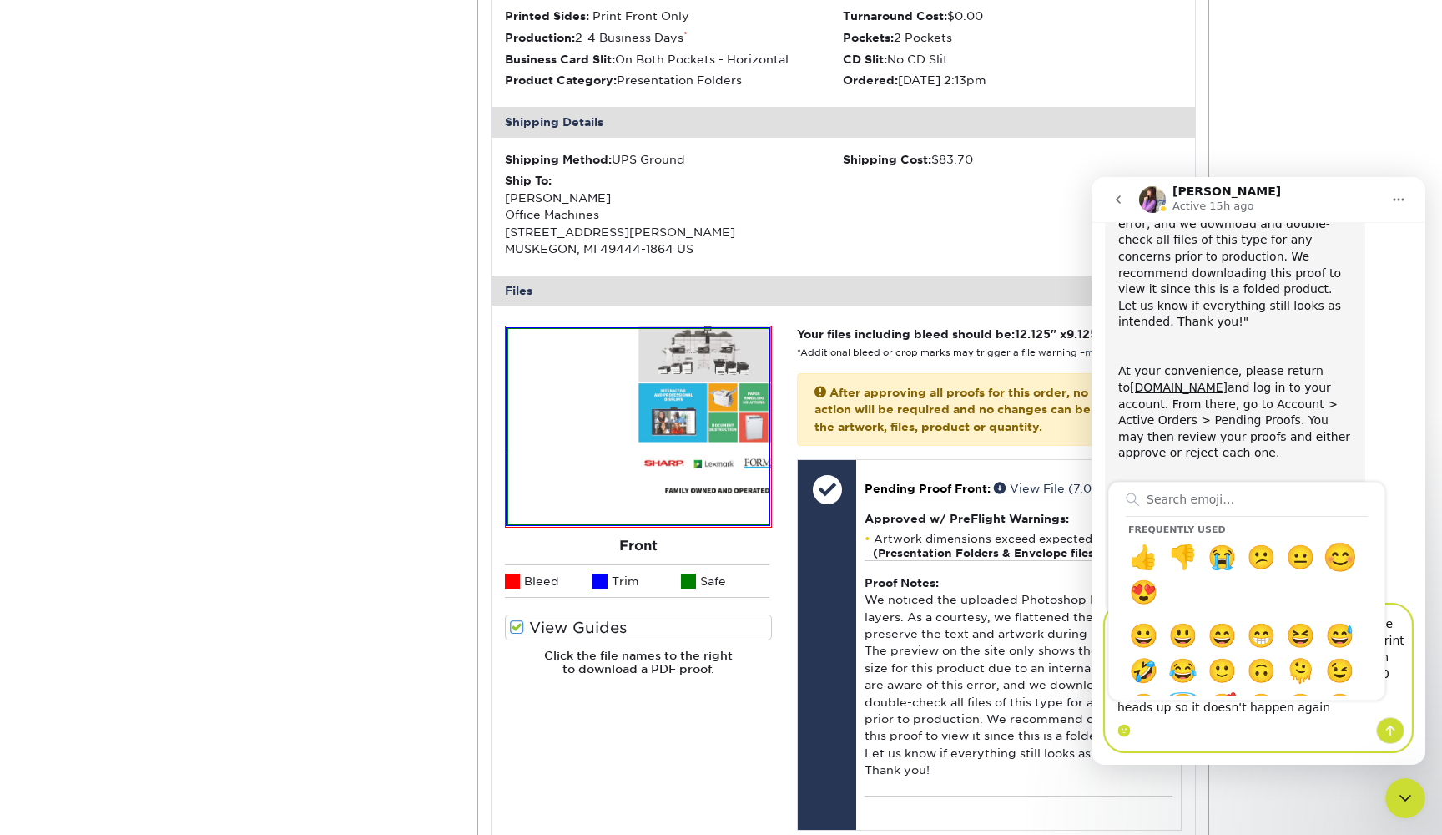
type textarea "I approved the proof. Looks good! Last time we had these folders printed with y…"
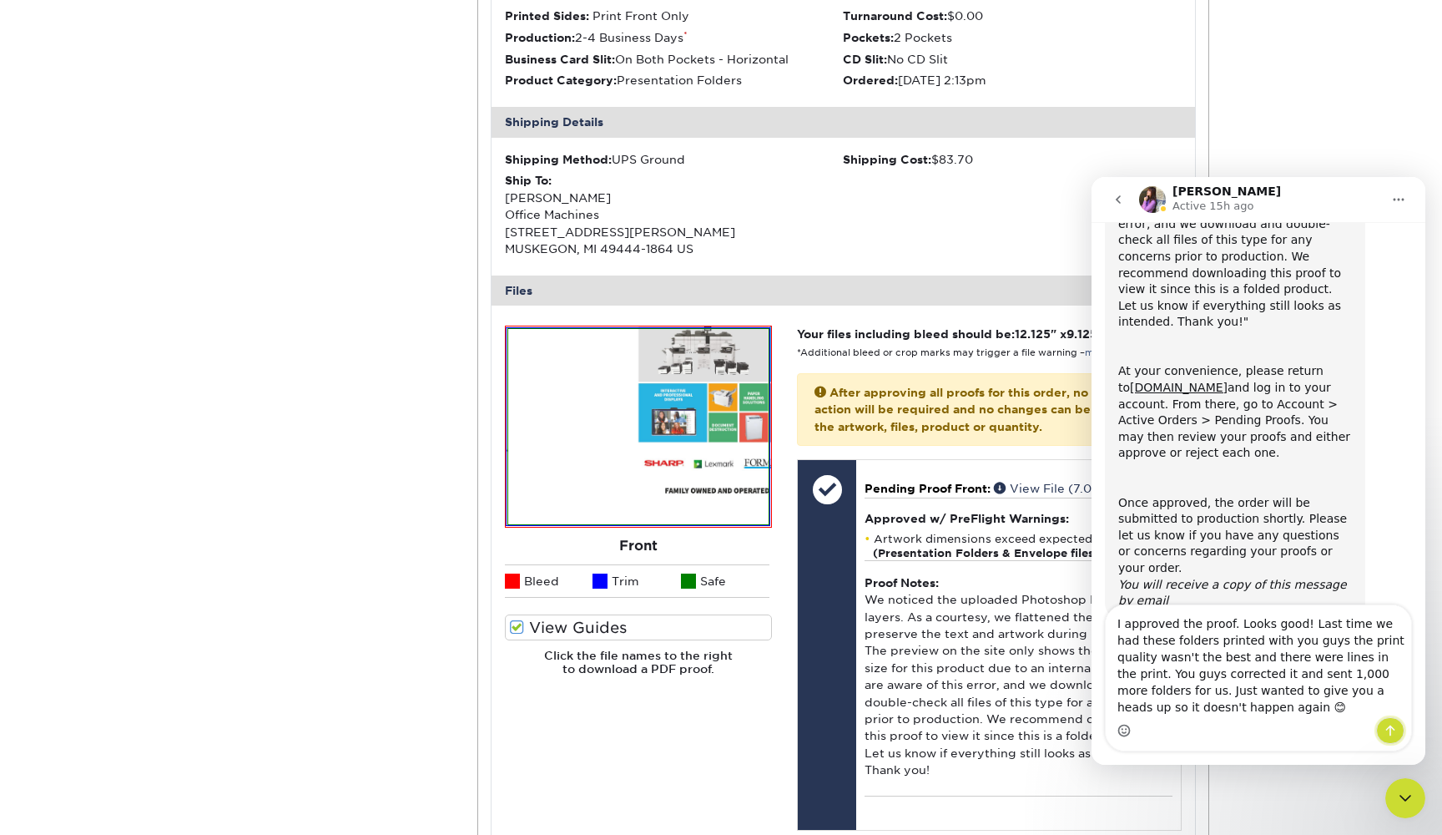
click at [1394, 729] on icon "Send a message…" at bounding box center [1390, 730] width 13 height 13
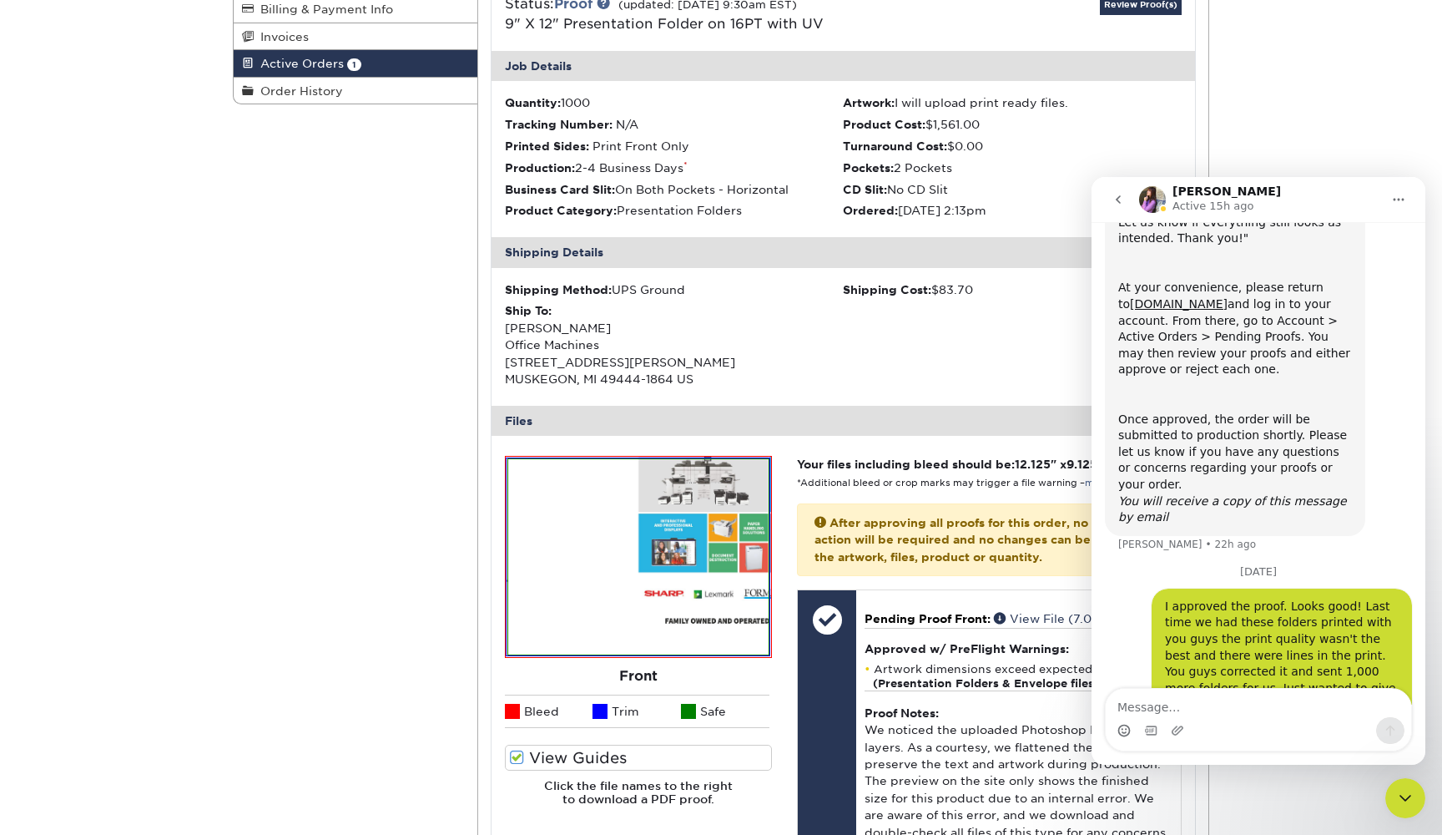
scroll to position [174, 0]
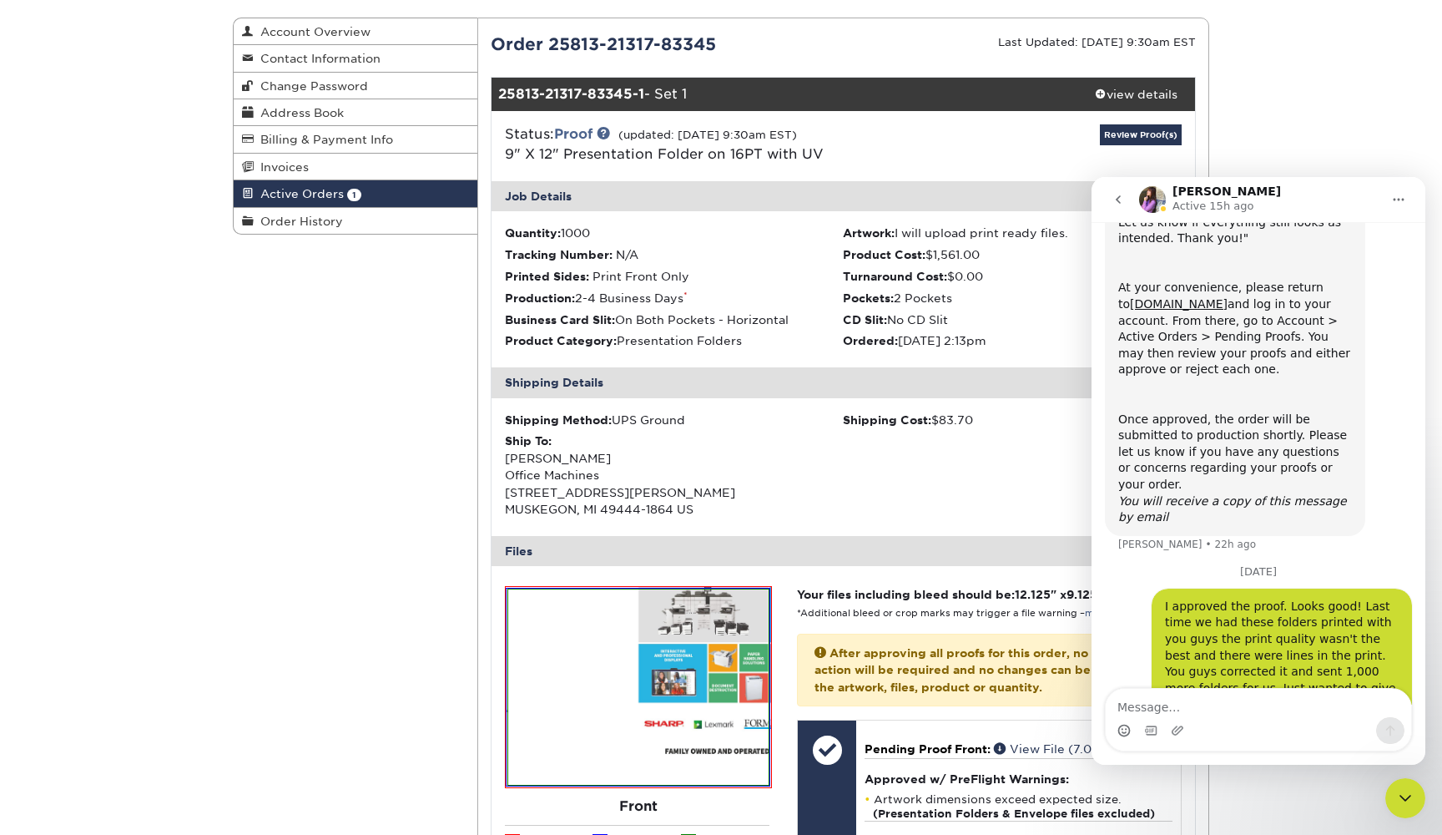
click at [1282, 116] on div "Active Orders Account Overview Contact Information Change Password Address Book…" at bounding box center [721, 654] width 1442 height 1355
